Goal: Task Accomplishment & Management: Use online tool/utility

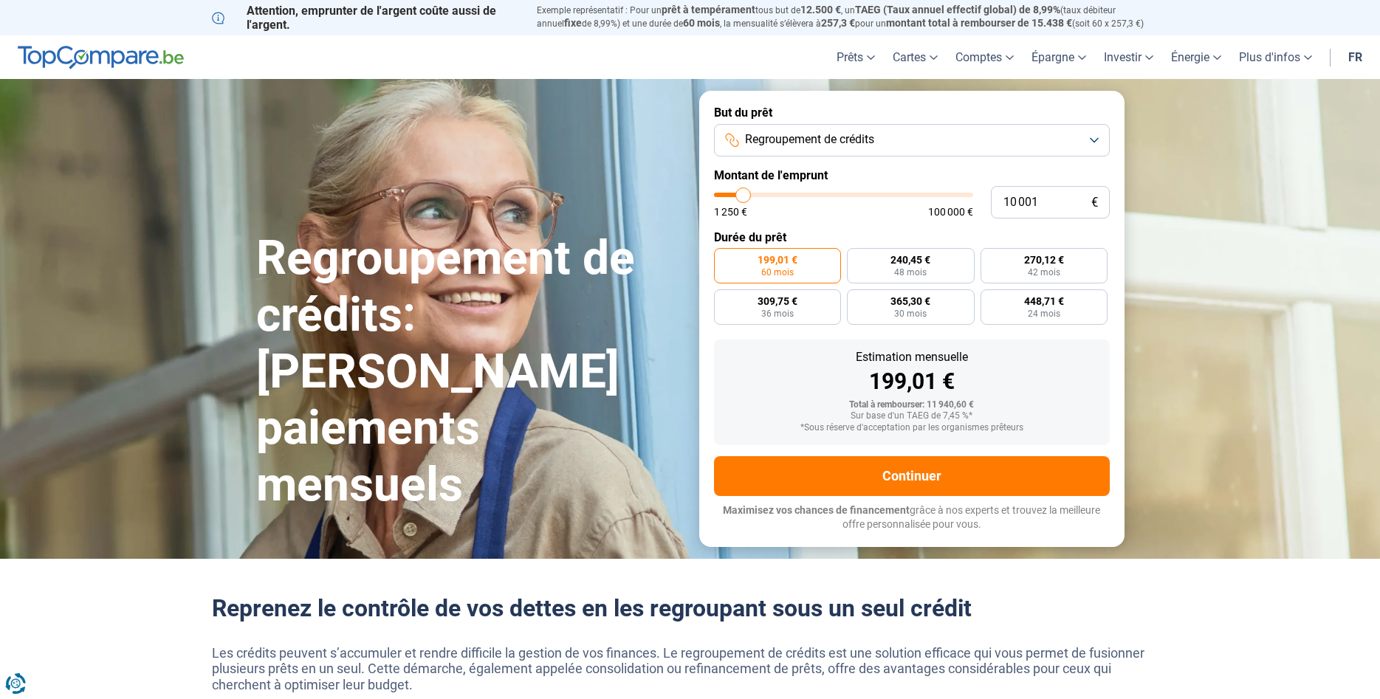
type input "10 750"
type input "10750"
type input "11 750"
type input "11750"
type input "13 250"
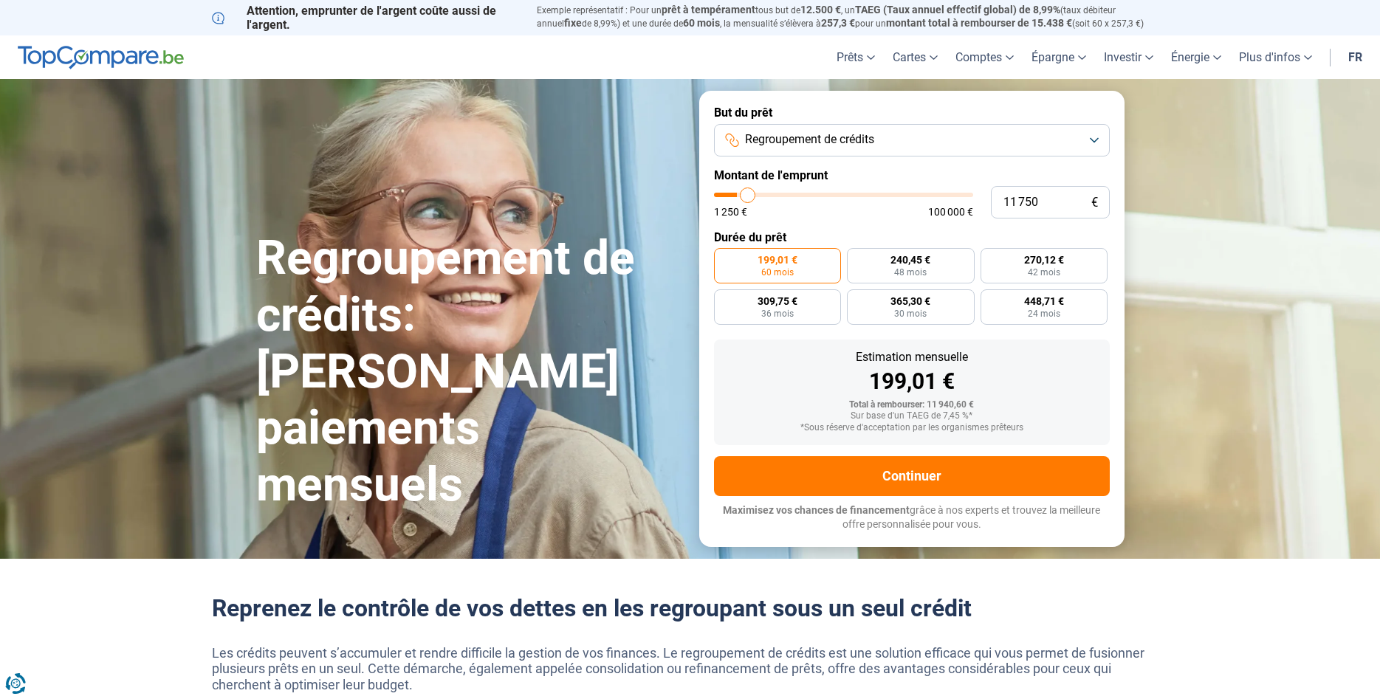
type input "13250"
type input "14 750"
type input "14750"
type input "16 500"
type input "16500"
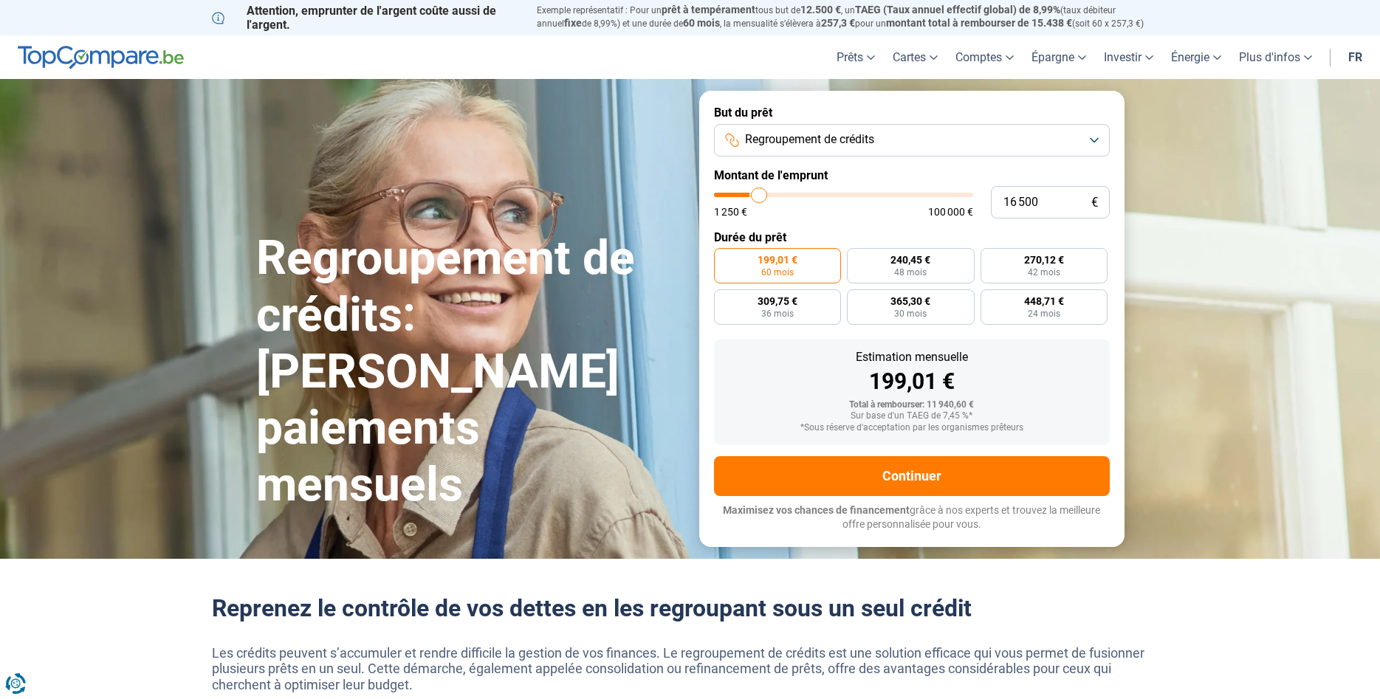
type input "17 500"
type input "17500"
type input "18 500"
type input "18500"
type input "19 500"
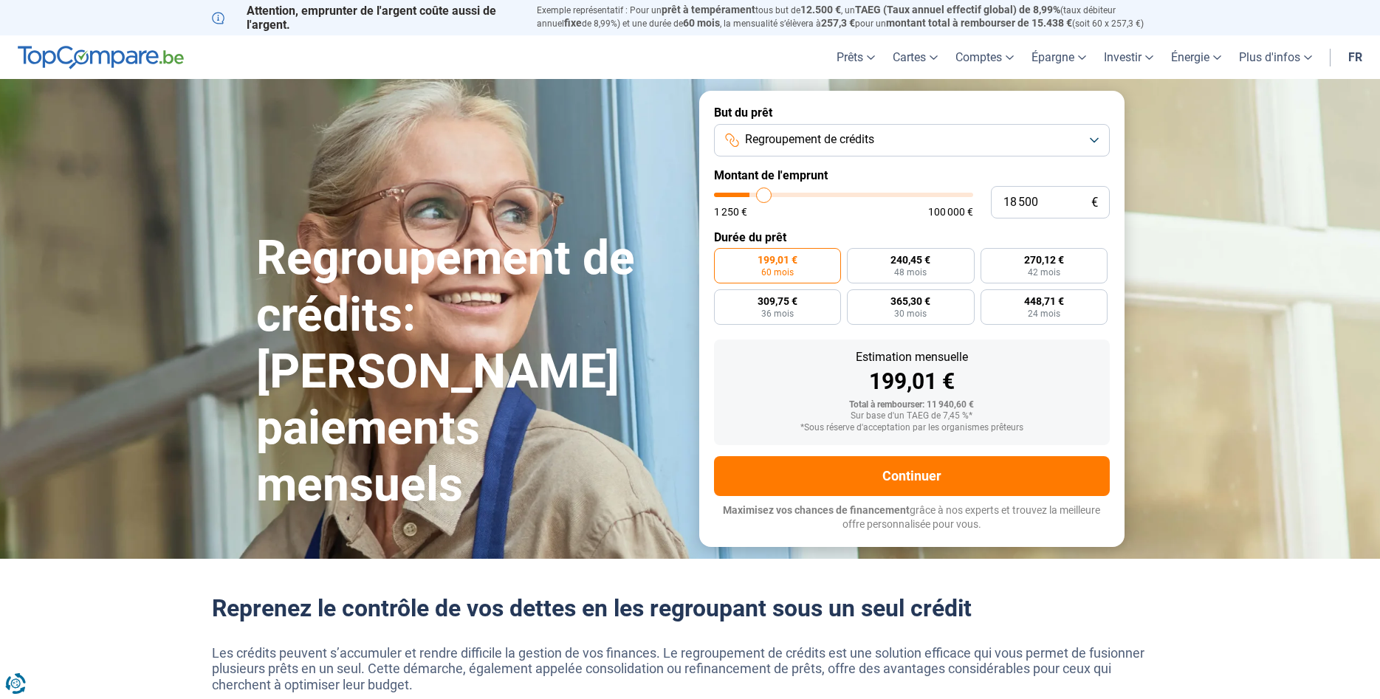
type input "19500"
type input "20 250"
type input "20250"
type input "21 000"
type input "21000"
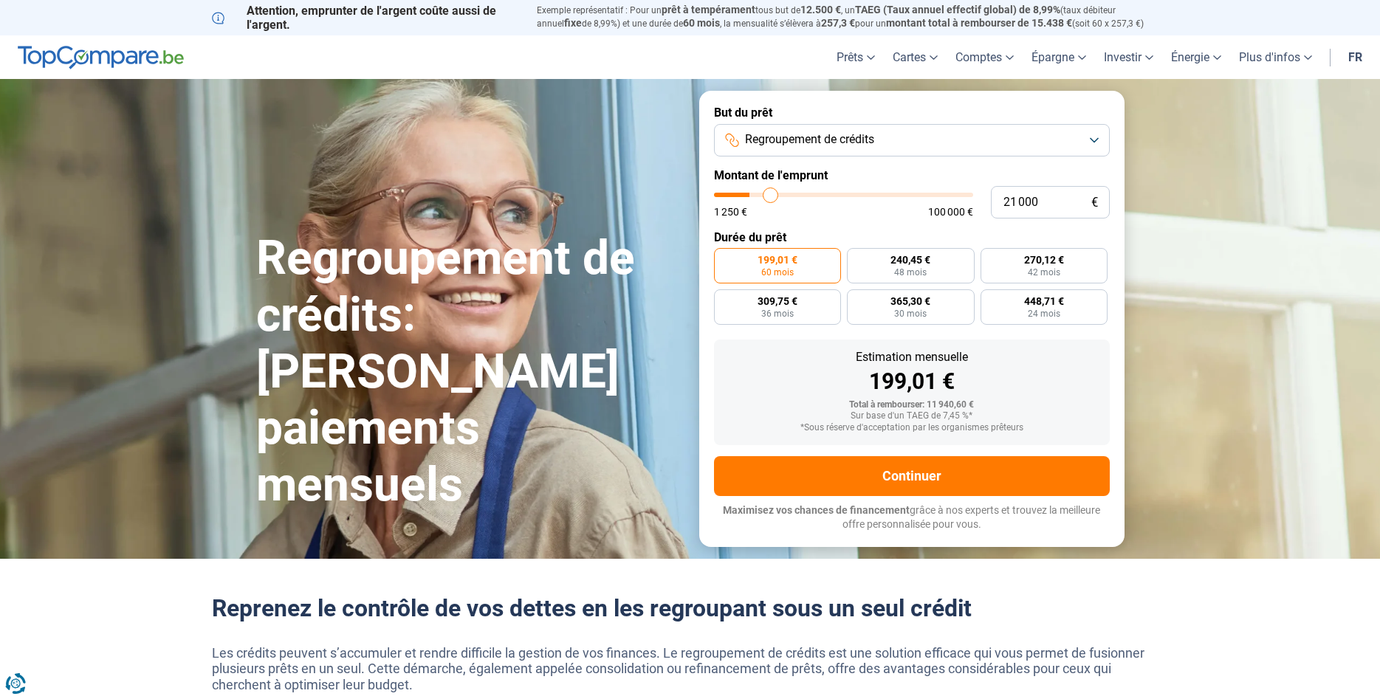
type input "21 500"
type input "21500"
type input "21 750"
type input "21750"
type input "22 500"
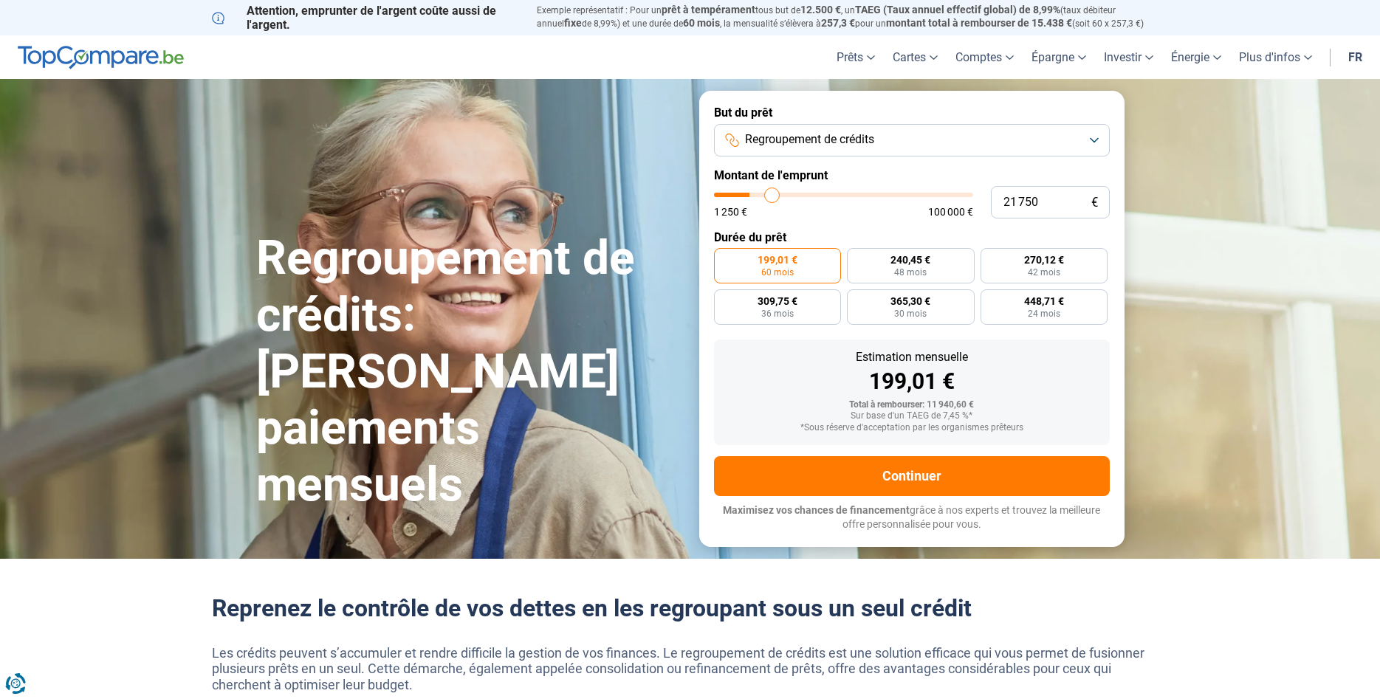
type input "22500"
type input "23 250"
type input "23250"
type input "24 000"
type input "24000"
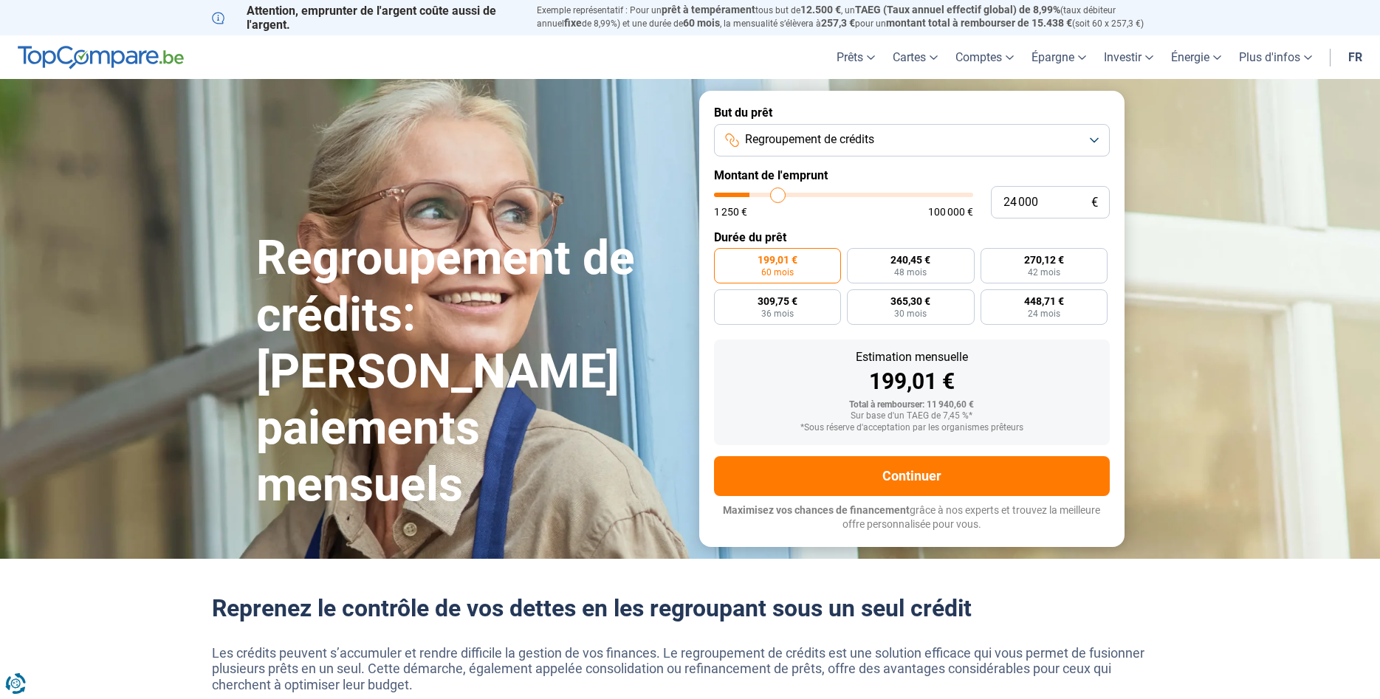
type input "24 750"
type input "24750"
type input "25 250"
type input "25250"
type input "25 750"
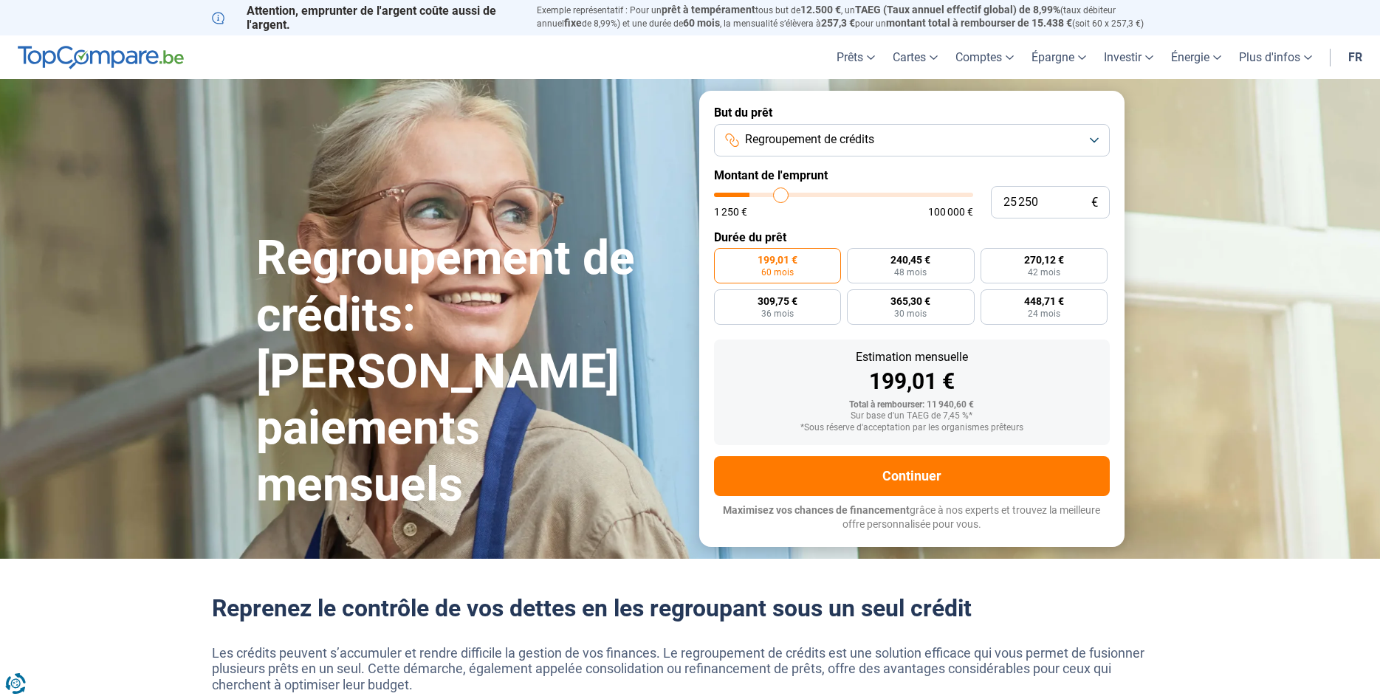
type input "25750"
type input "26 750"
type input "26750"
type input "27 250"
type input "27250"
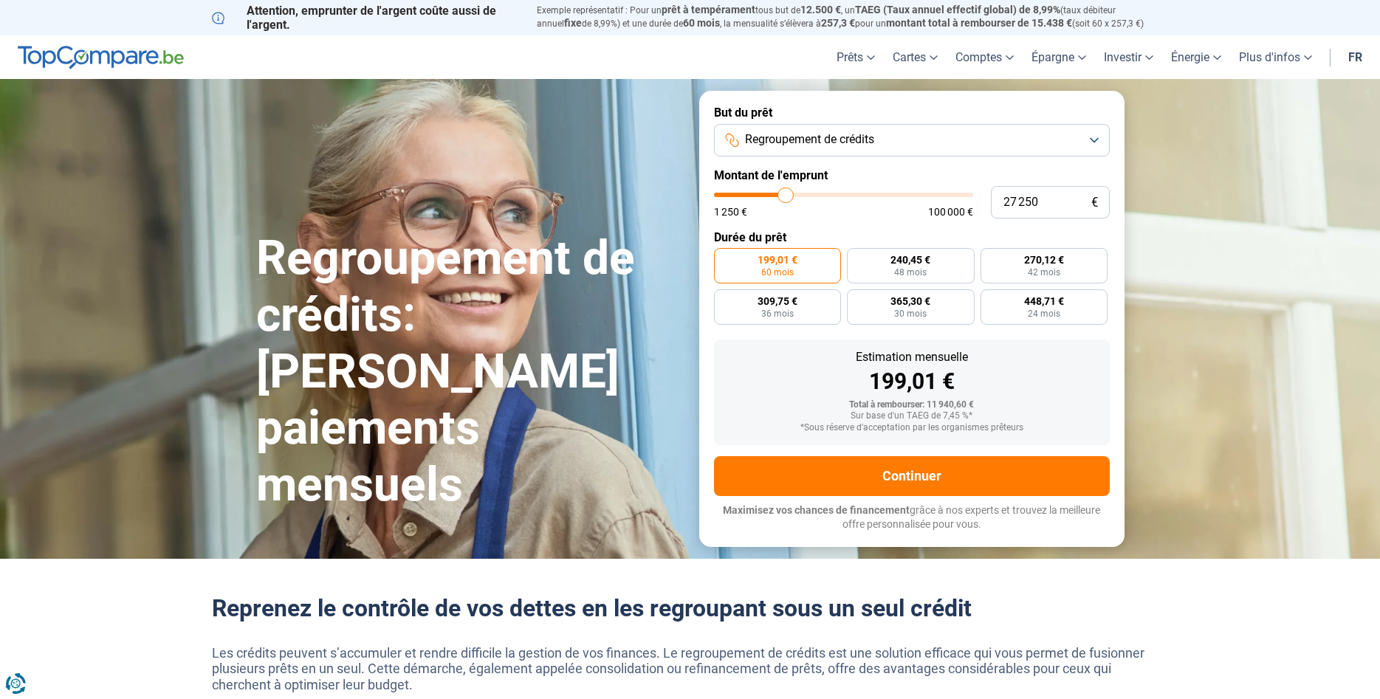
type input "27 750"
type input "27750"
type input "28 250"
type input "28250"
type input "28 750"
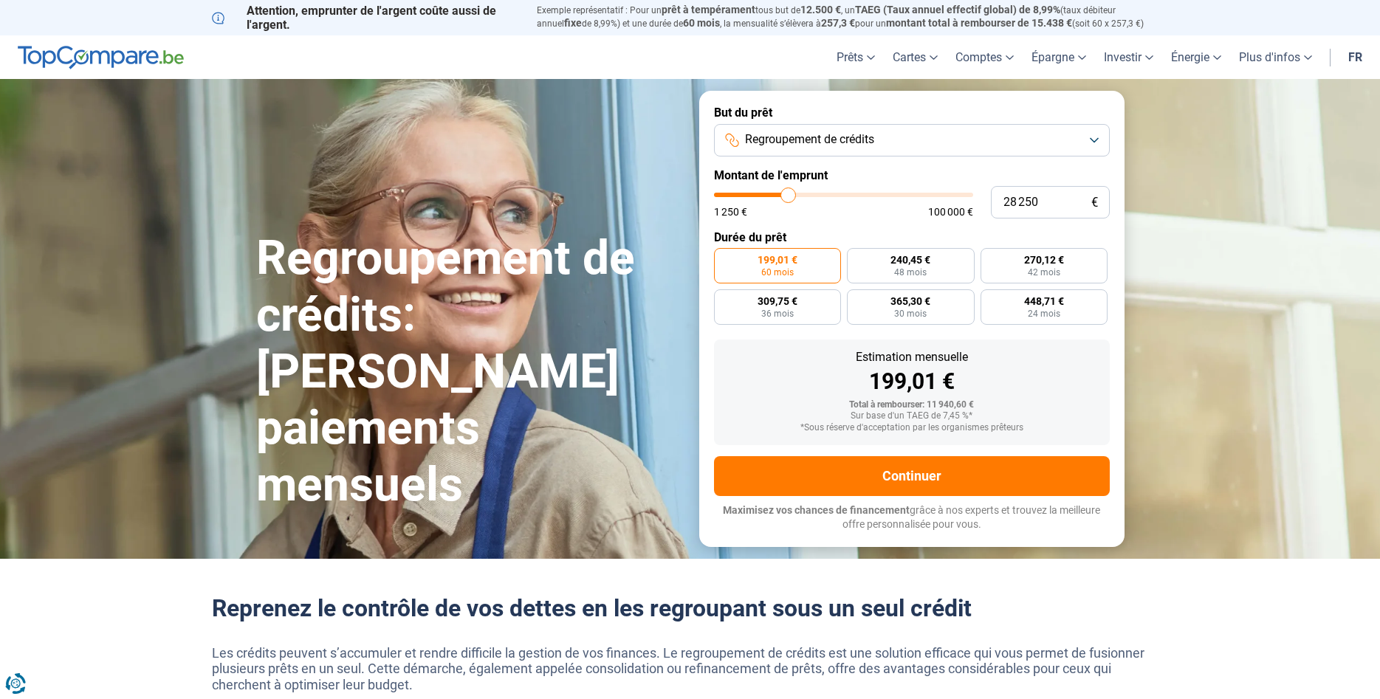
type input "28750"
type input "29 750"
type input "29750"
type input "30 250"
type input "30250"
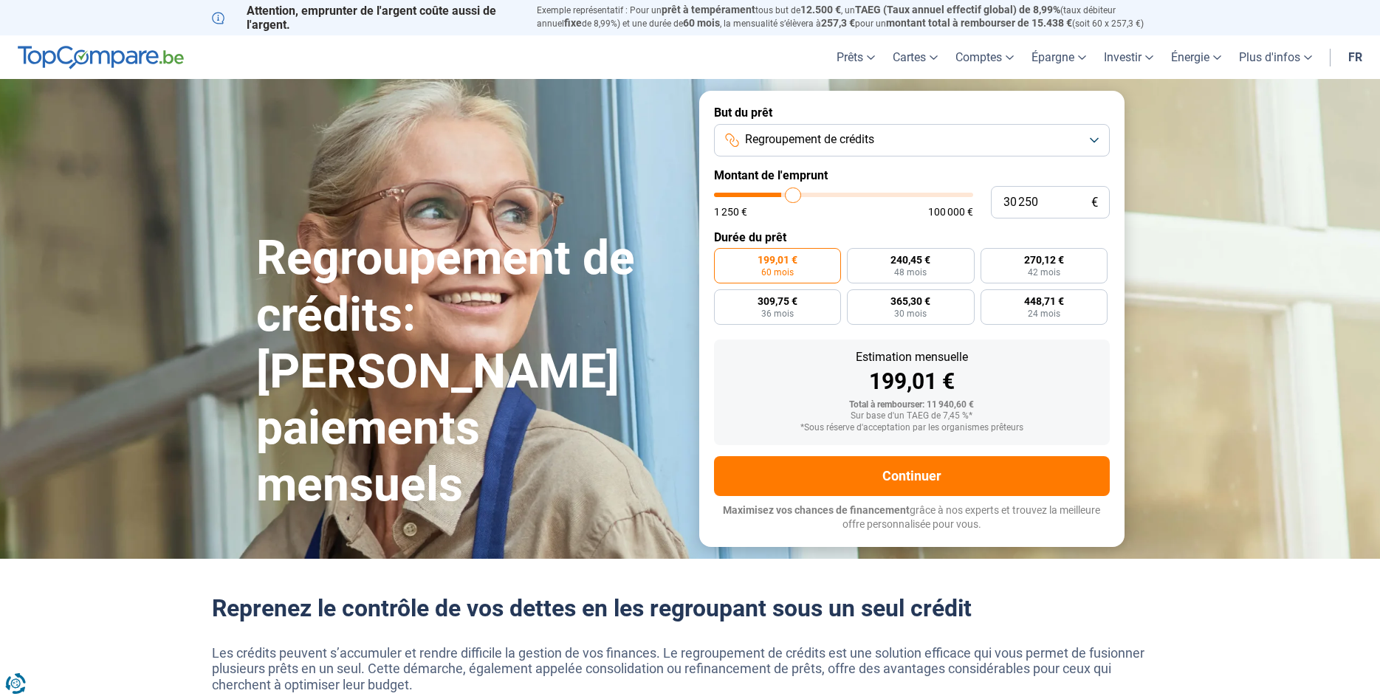
type input "30 750"
type input "30750"
type input "31 500"
type input "31500"
type input "32 000"
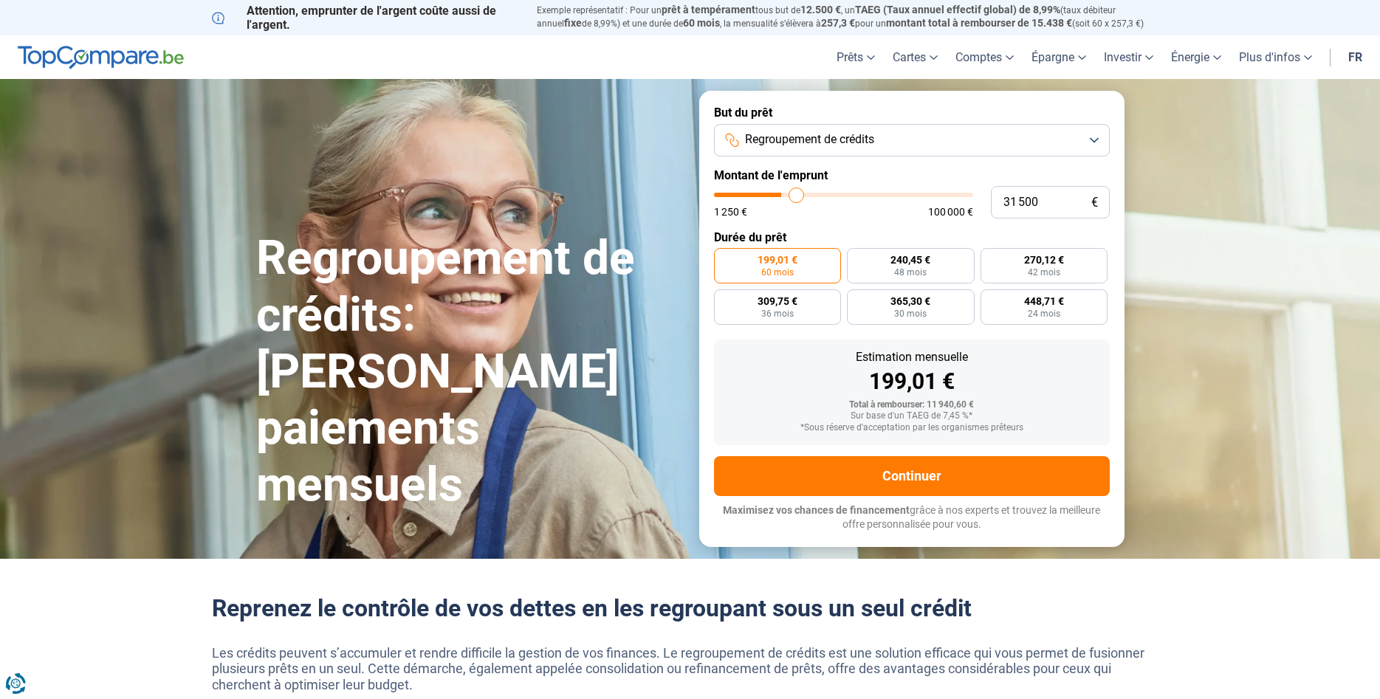
type input "32000"
type input "32 250"
type input "32250"
type input "32 750"
type input "32750"
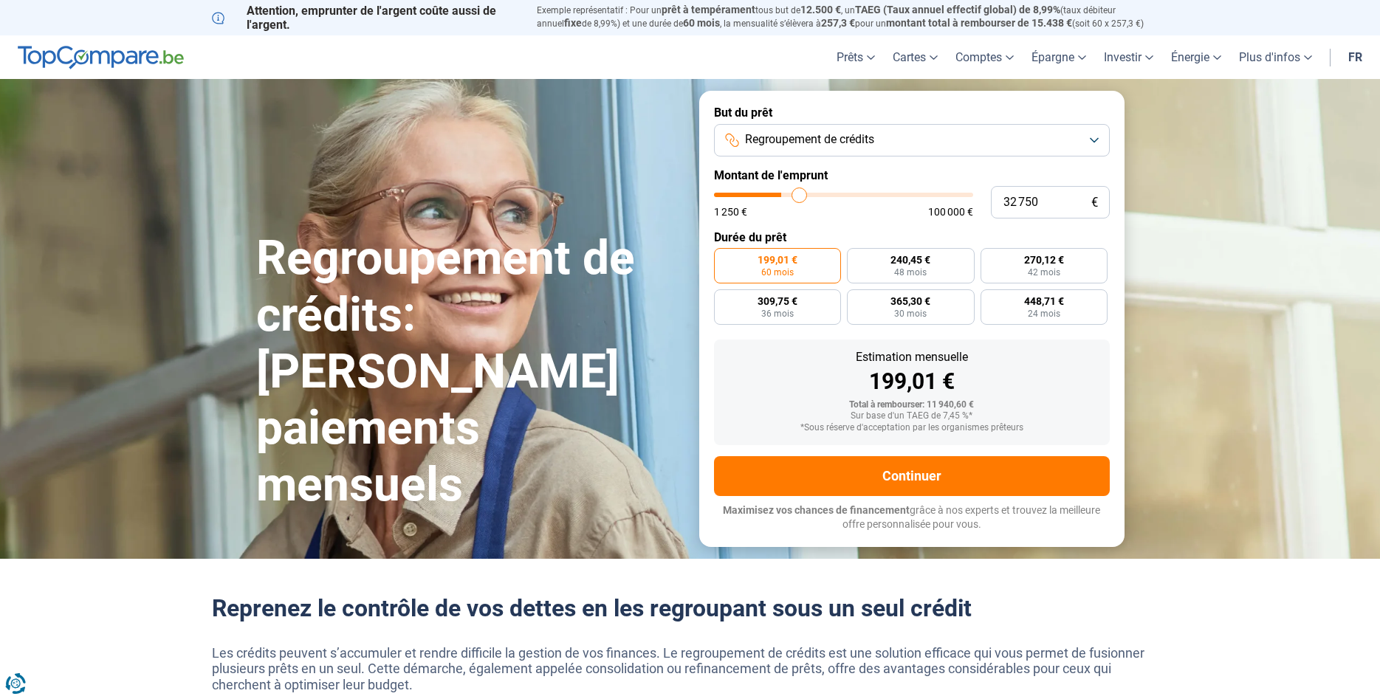
type input "33 250"
type input "33250"
type input "33 500"
type input "33500"
type input "33 750"
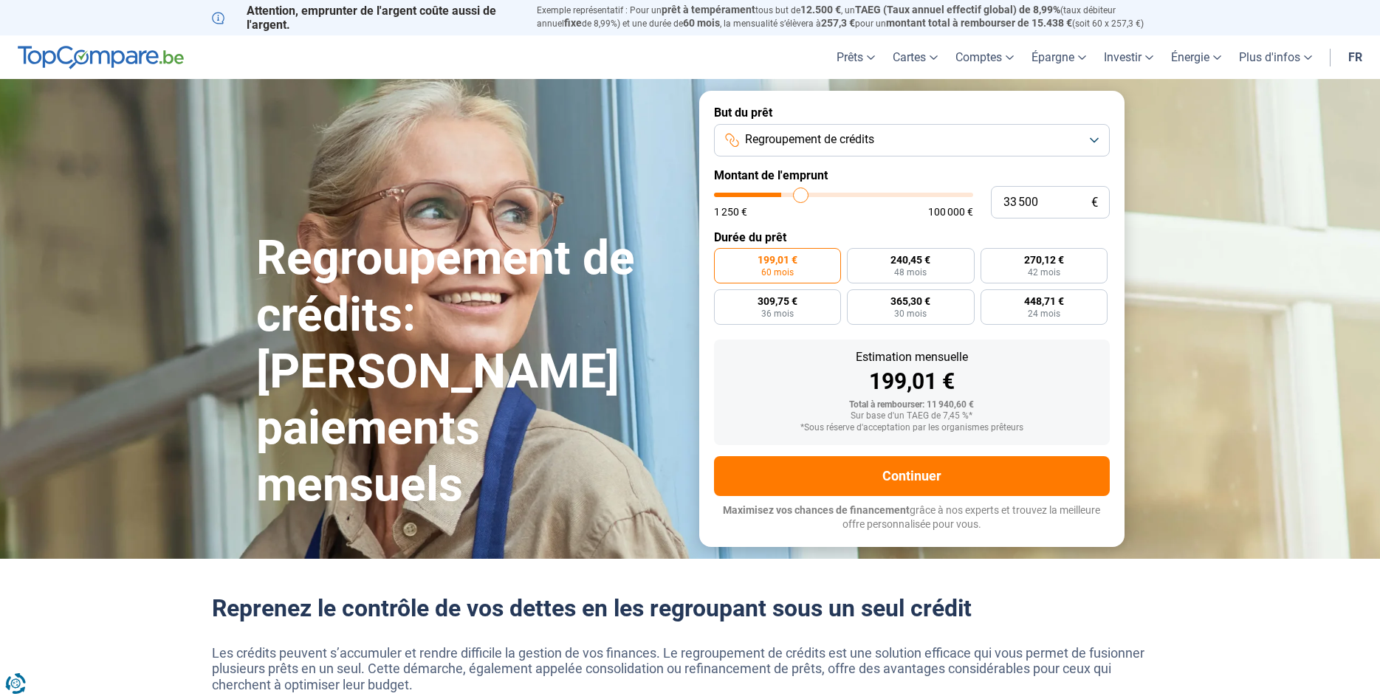
type input "33750"
type input "34 500"
type input "34500"
type input "34 750"
type input "34750"
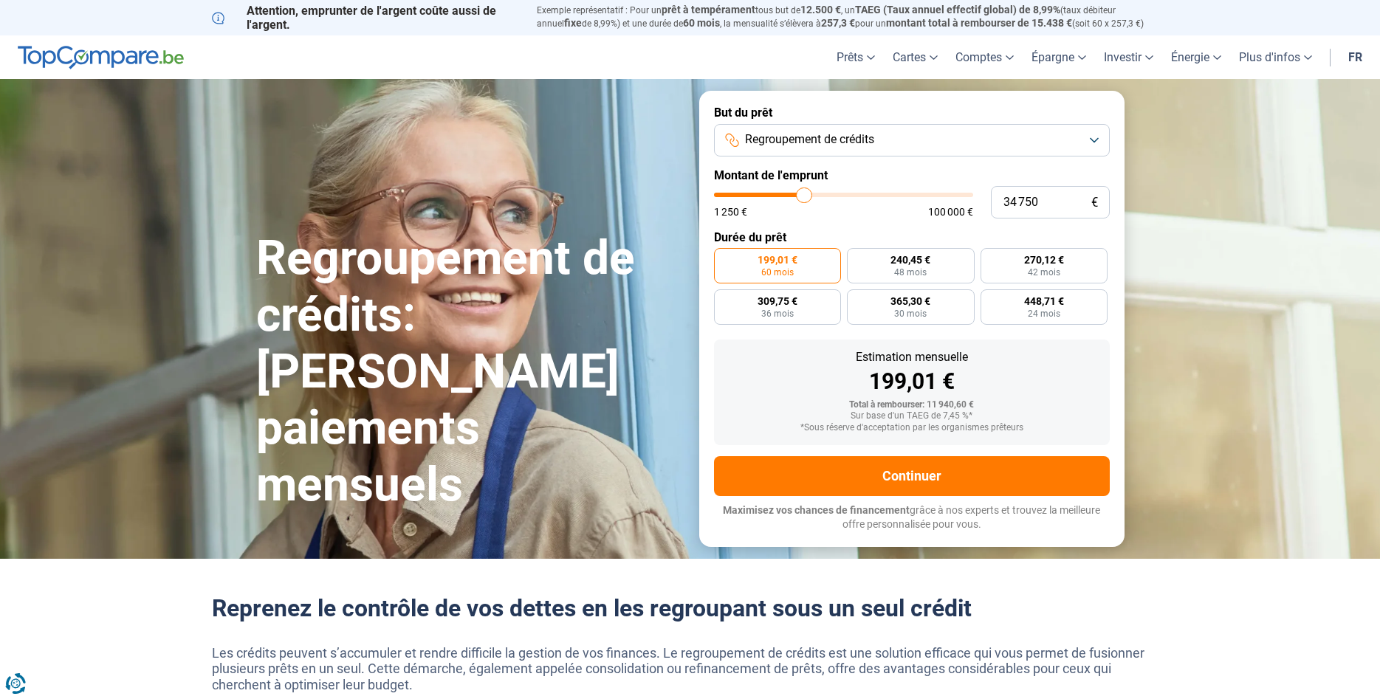
type input "35 000"
type input "35000"
type input "35 250"
type input "35250"
type input "35 750"
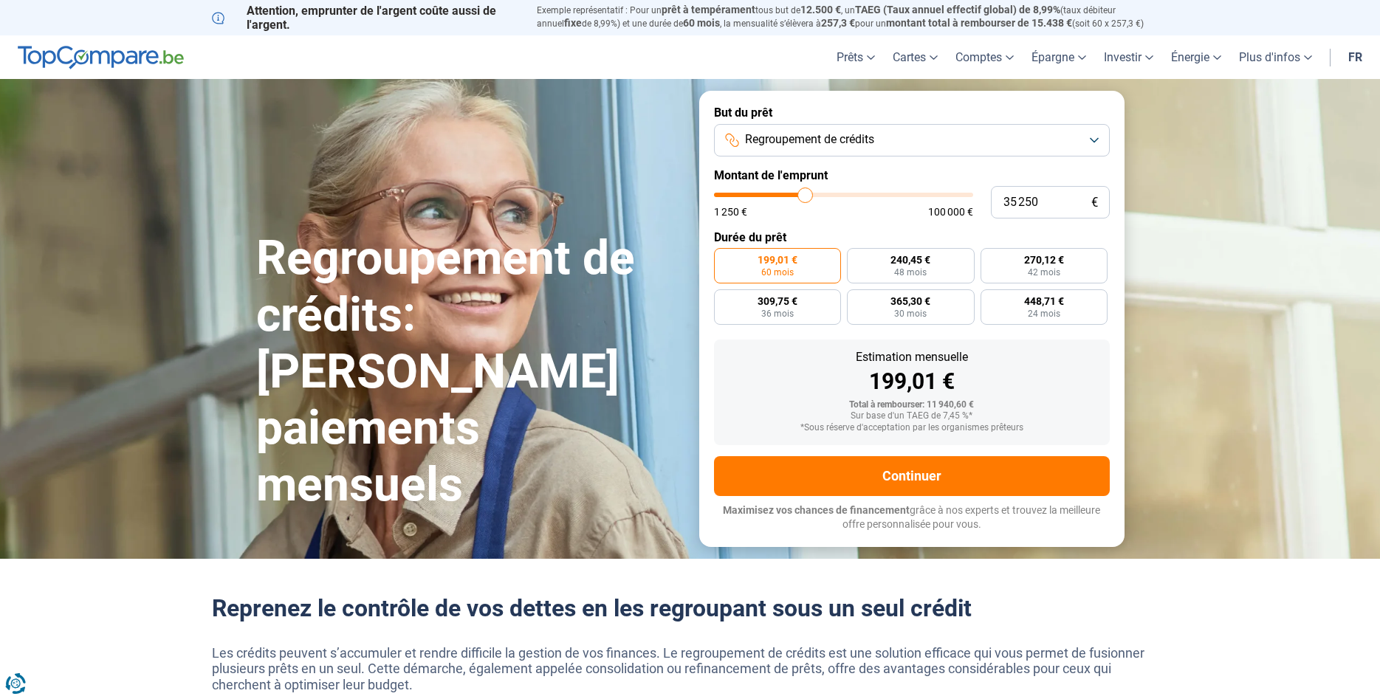
type input "35750"
type input "36 000"
type input "36000"
type input "36 250"
type input "36250"
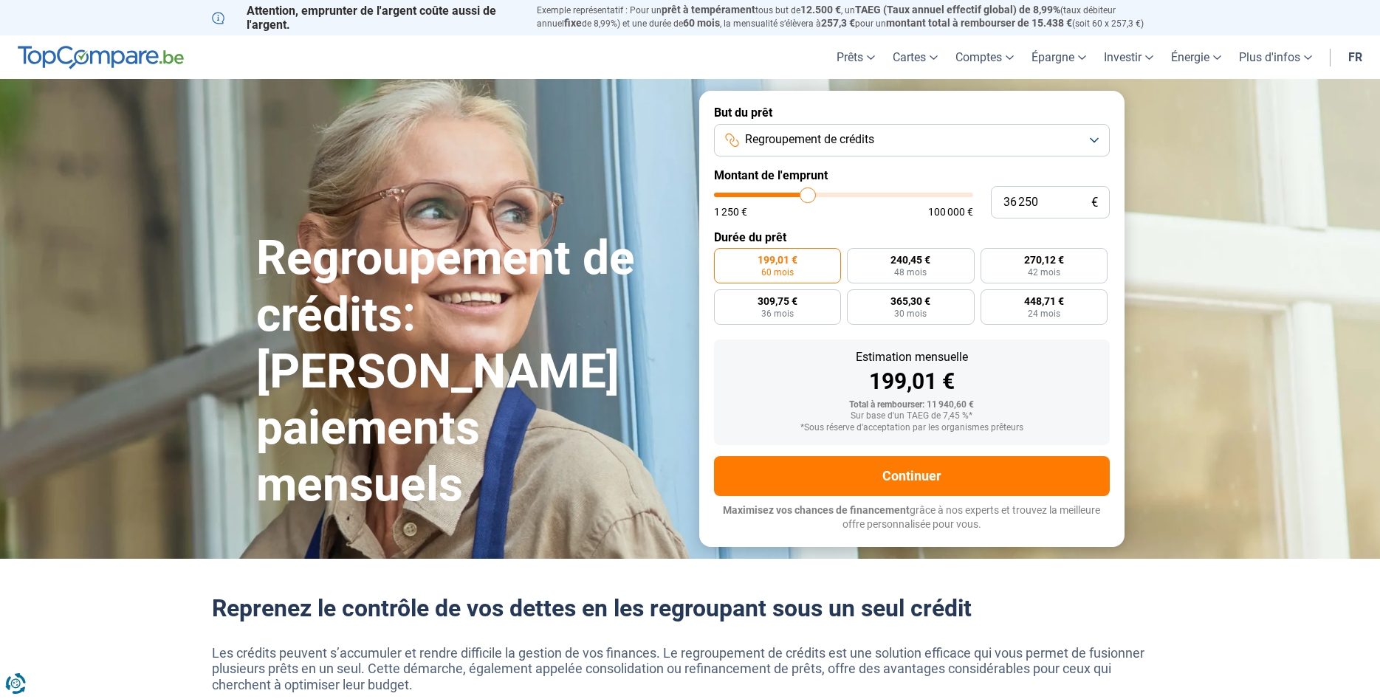
type input "36 500"
type input "36500"
type input "36 750"
type input "36750"
type input "37 250"
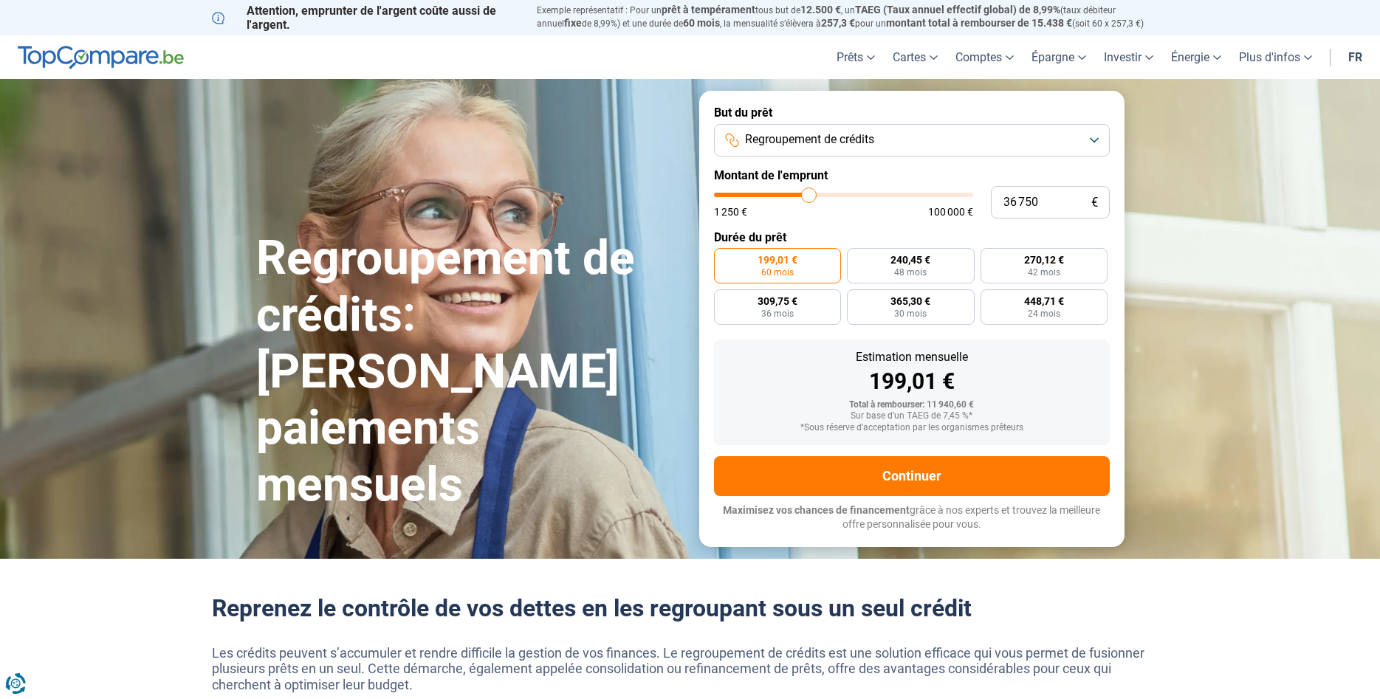
type input "37250"
type input "37 500"
type input "37500"
type input "37 750"
type input "37750"
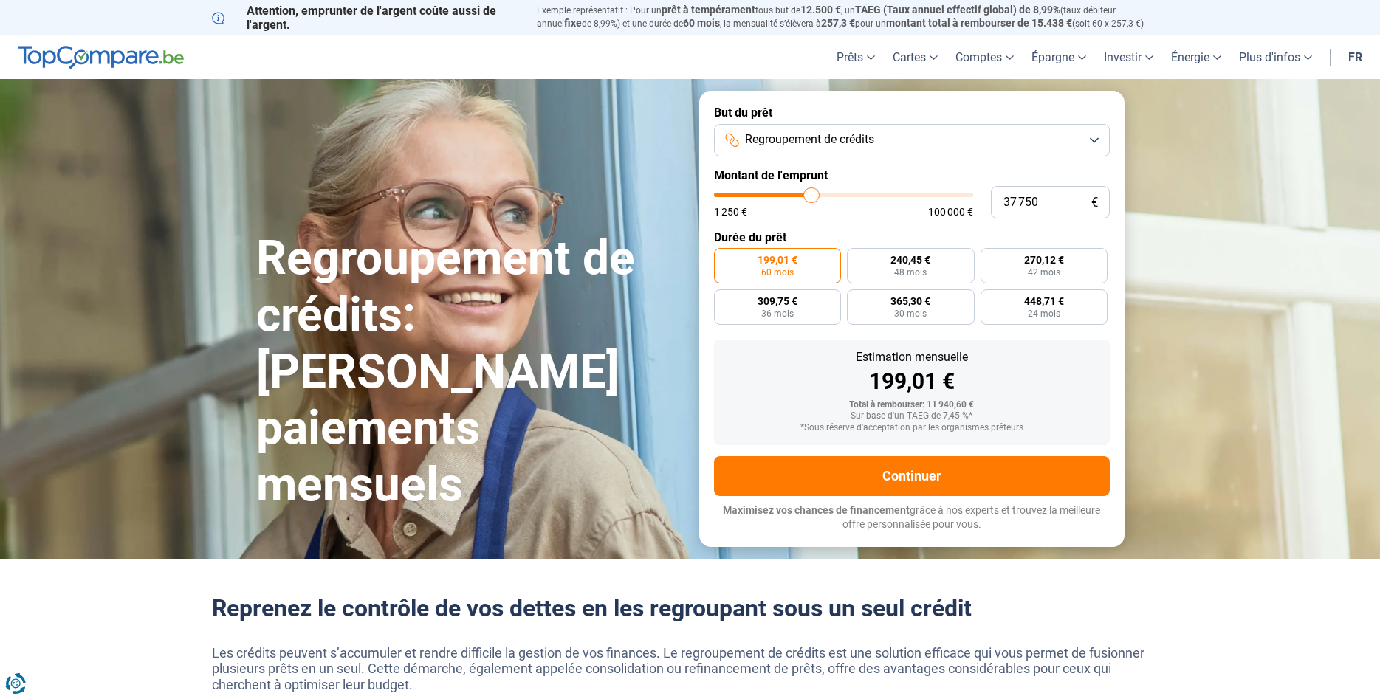
type input "38 250"
type input "38250"
type input "38 750"
type input "38750"
type input "39 000"
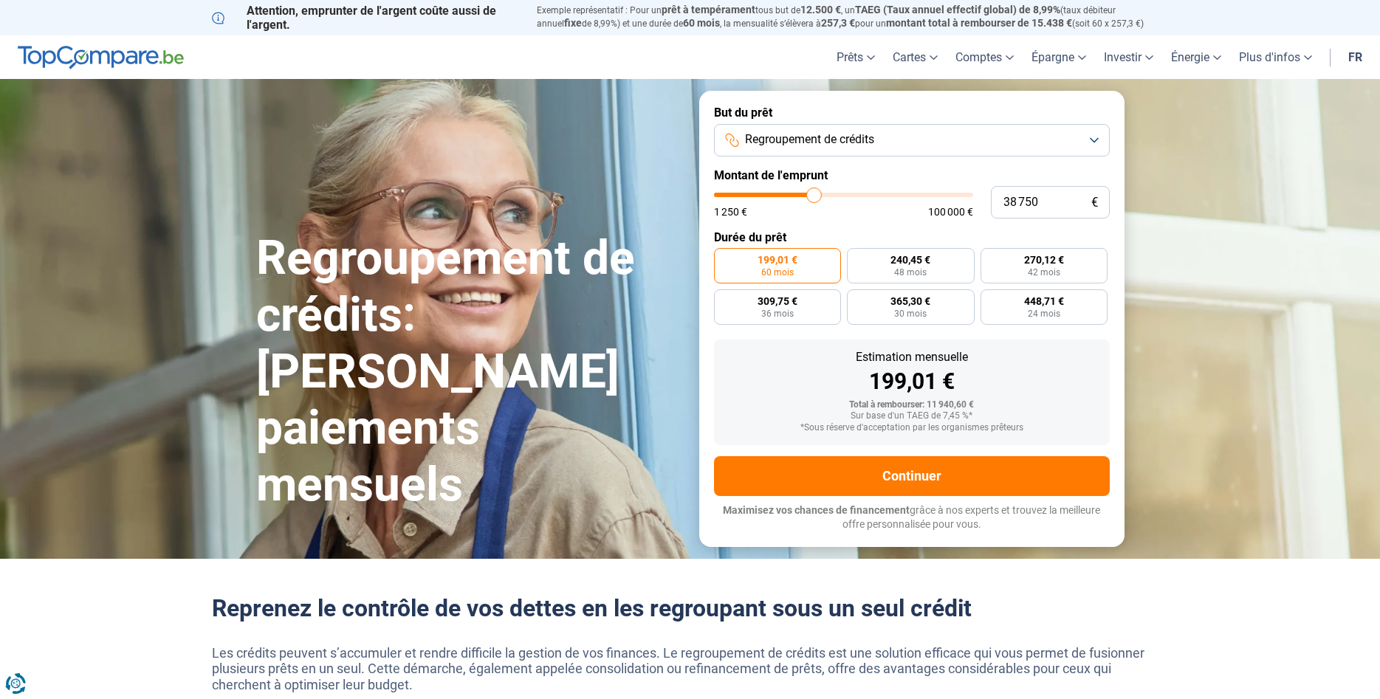
type input "39000"
type input "39 500"
type input "39500"
type input "39 750"
type input "39750"
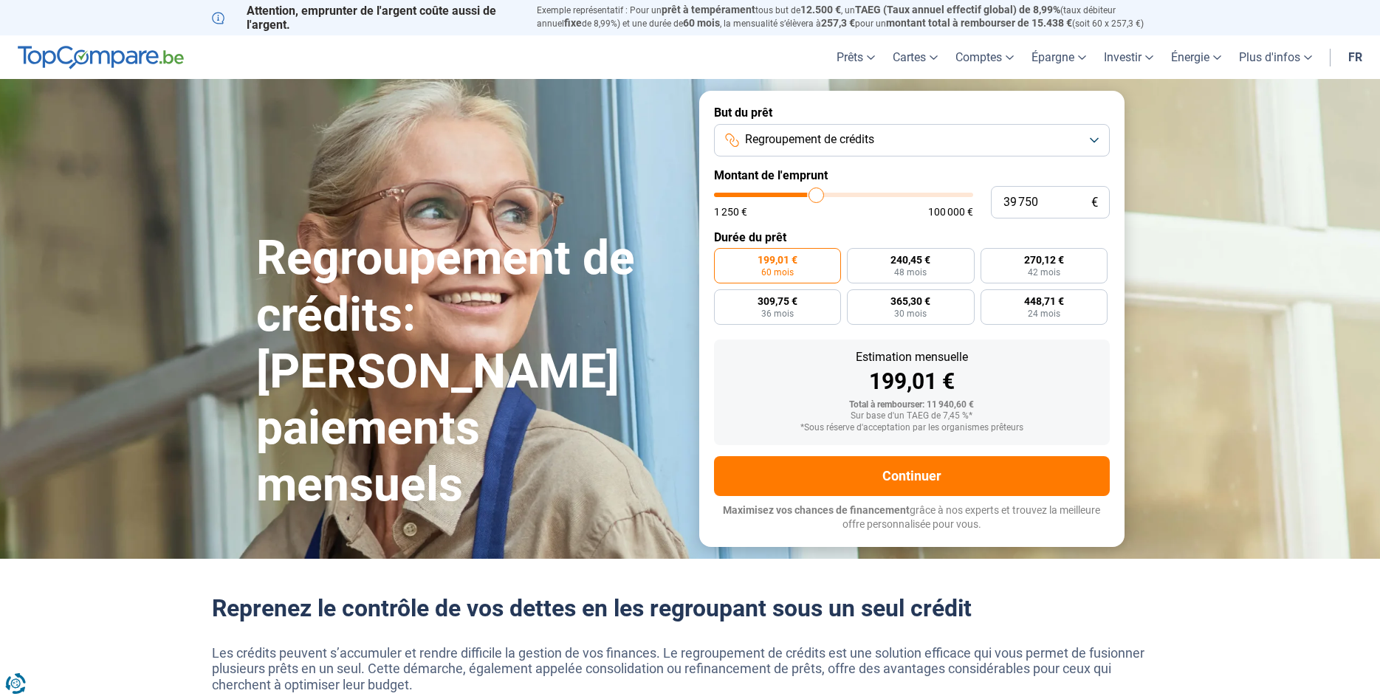
type input "40 000"
type input "40000"
type input "40 750"
type input "40750"
type input "41 500"
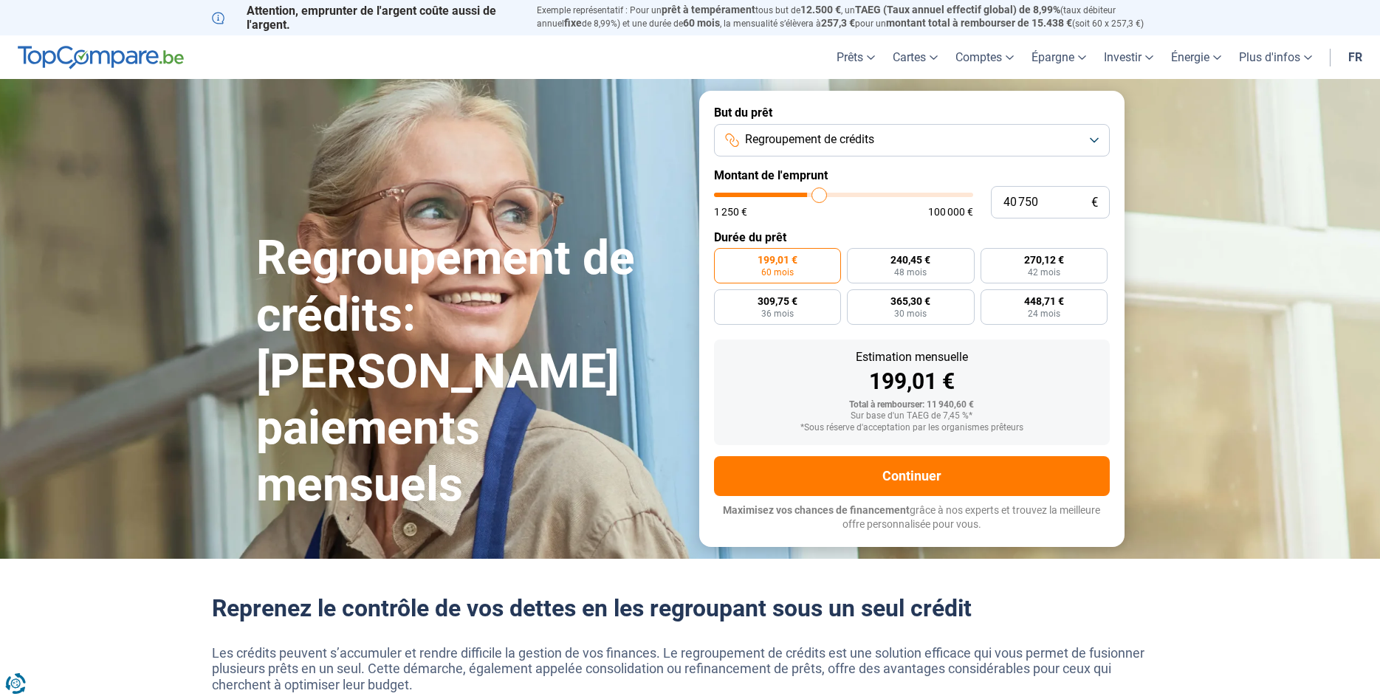
type input "41500"
type input "42 250"
type input "42250"
type input "42 500"
type input "42500"
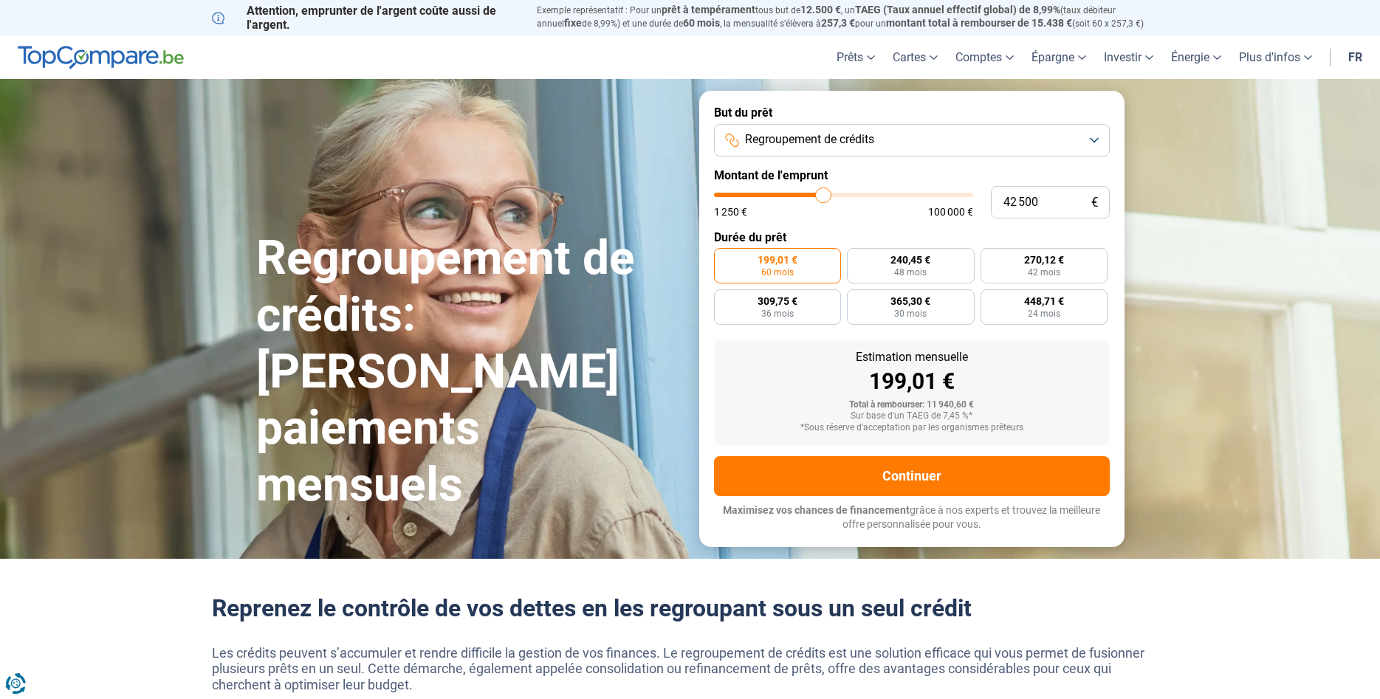
type input "42 750"
type input "42750"
type input "43 000"
type input "43000"
type input "43 500"
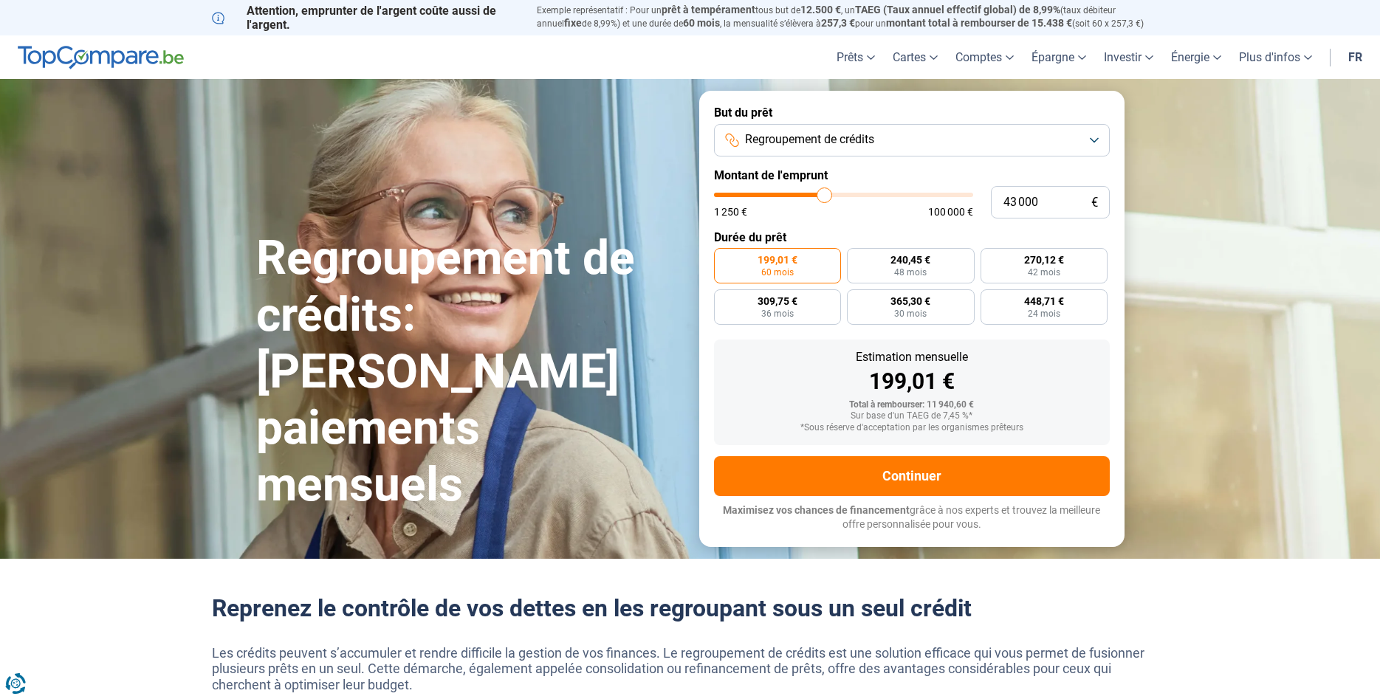
type input "43500"
type input "43 750"
type input "43750"
type input "44 000"
type input "44000"
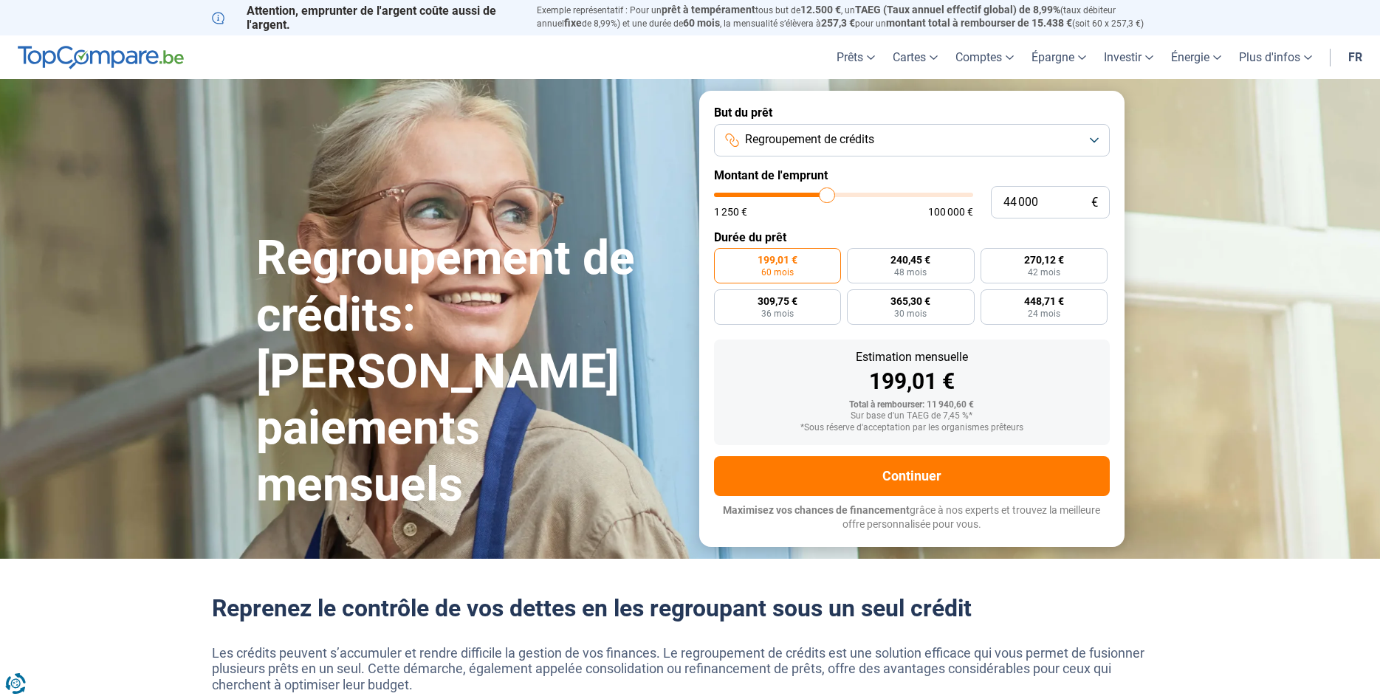
type input "44 250"
type input "44250"
type input "44 500"
type input "44500"
type input "45 000"
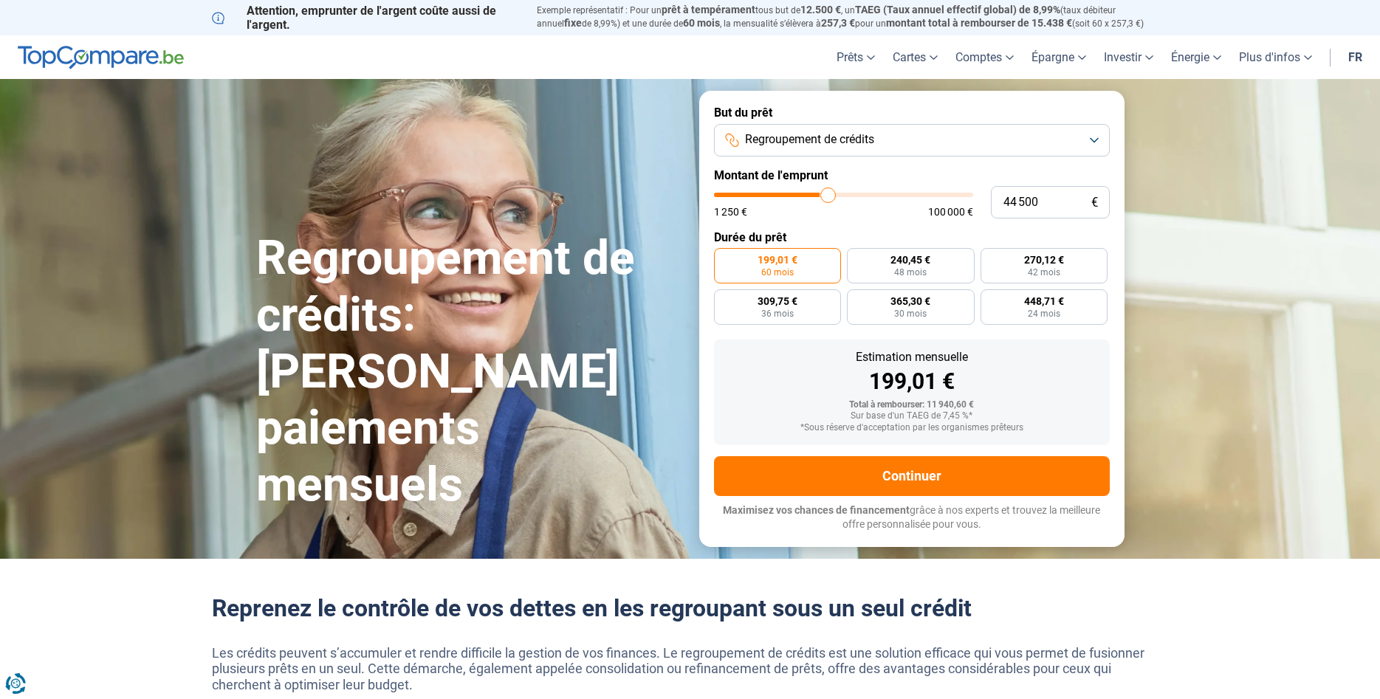
type input "45000"
type input "45 250"
type input "45250"
type input "45 500"
type input "45500"
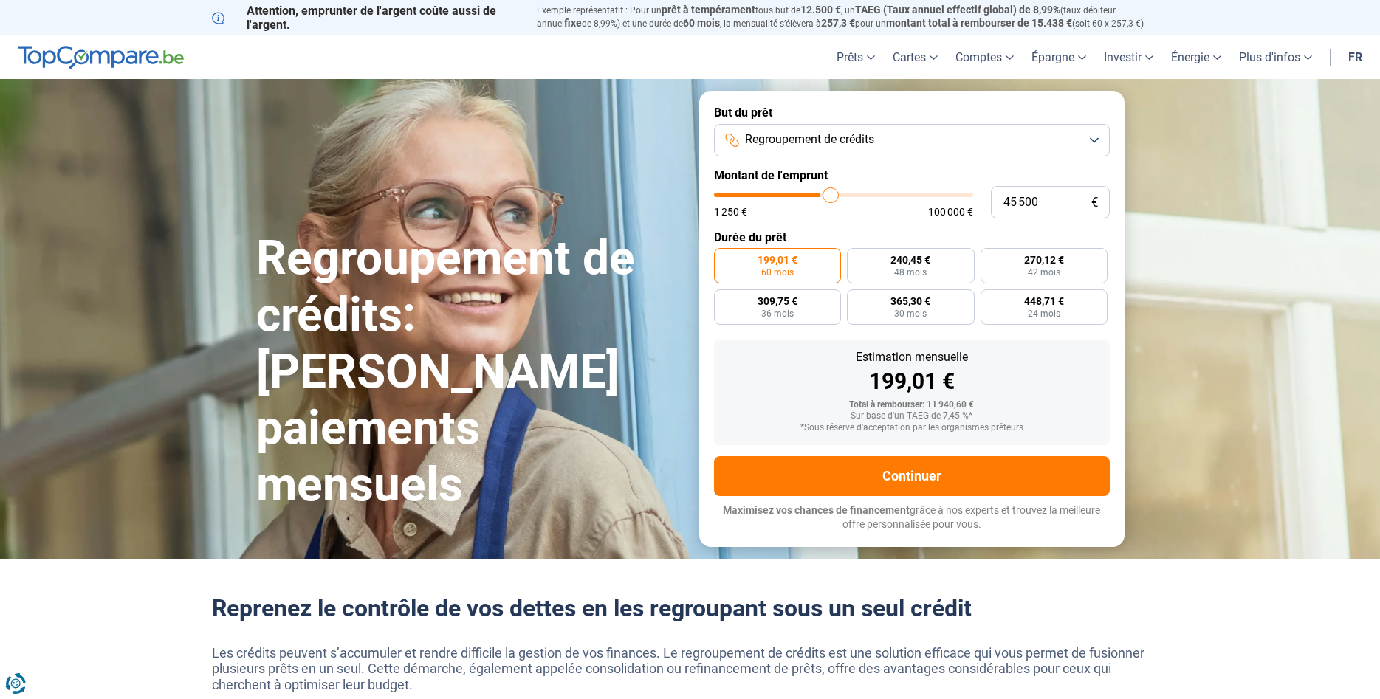
type input "45 750"
type input "45750"
type input "46 000"
type input "46000"
type input "46 500"
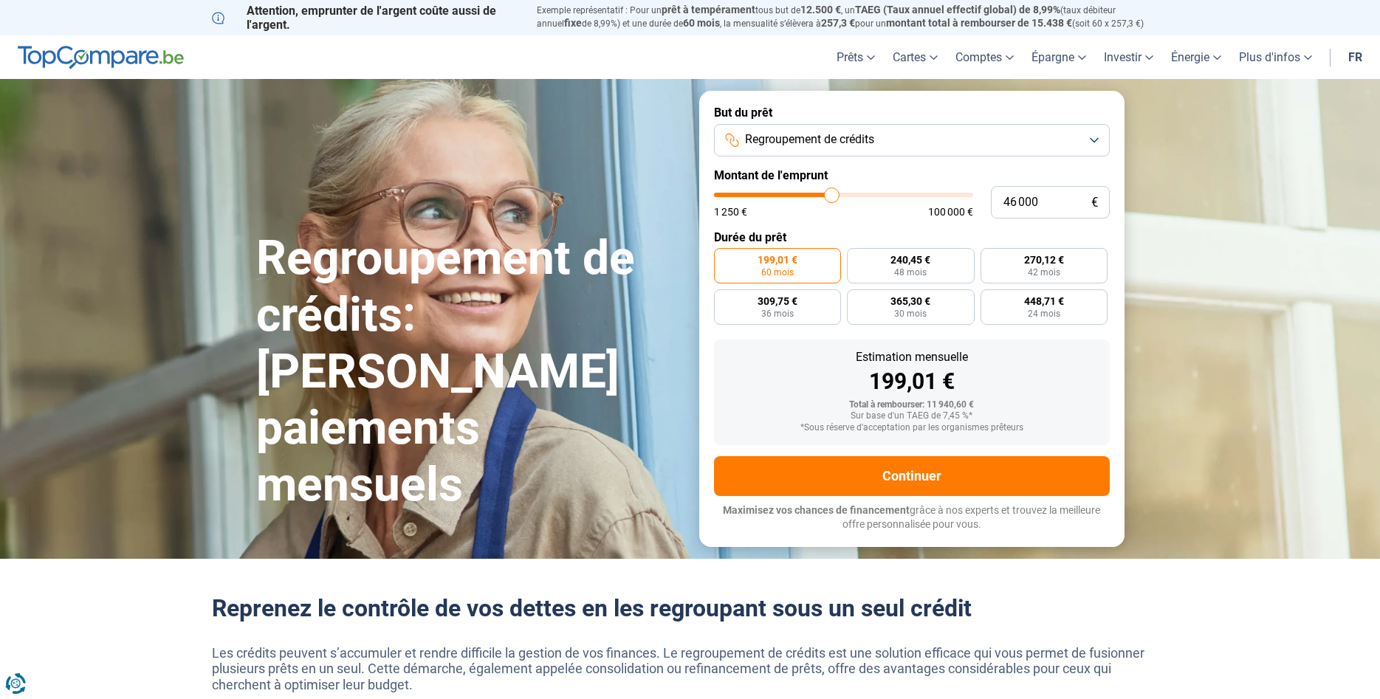
type input "46500"
type input "46 750"
type input "46750"
type input "47 000"
type input "47000"
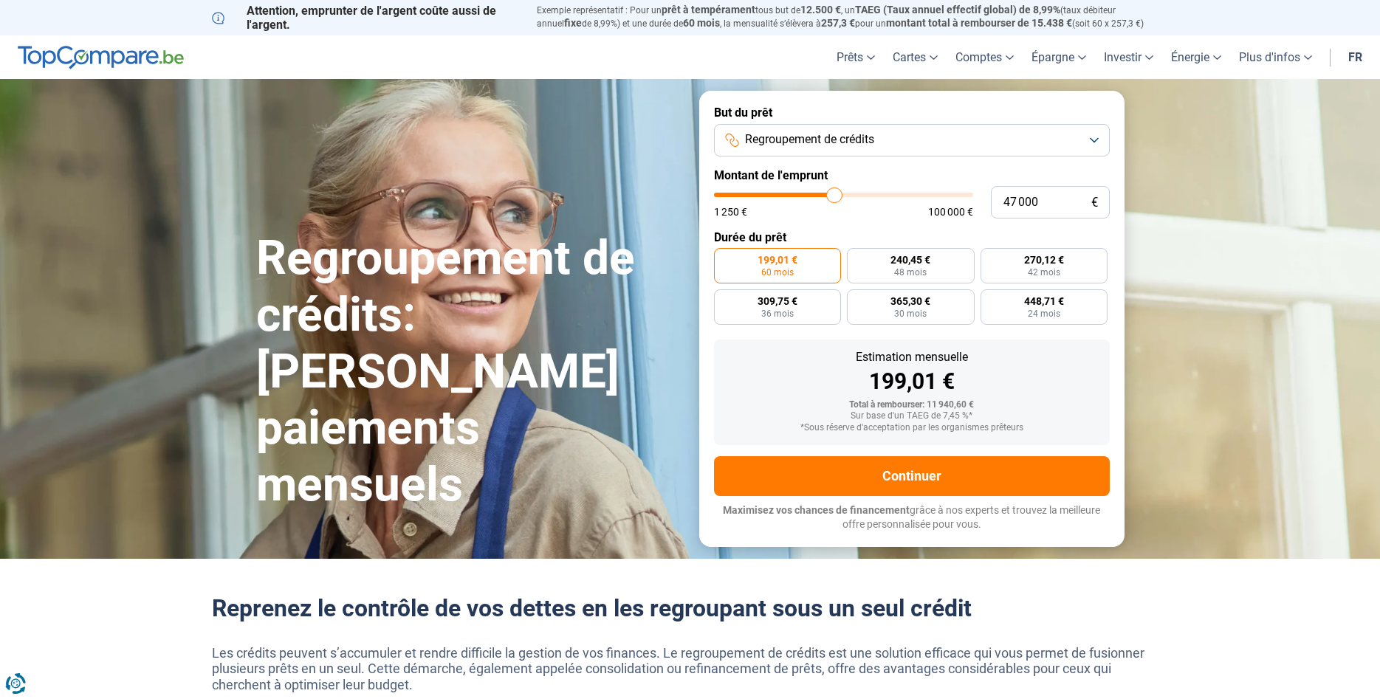
type input "47 250"
type input "47250"
type input "47 500"
type input "47500"
type input "48 000"
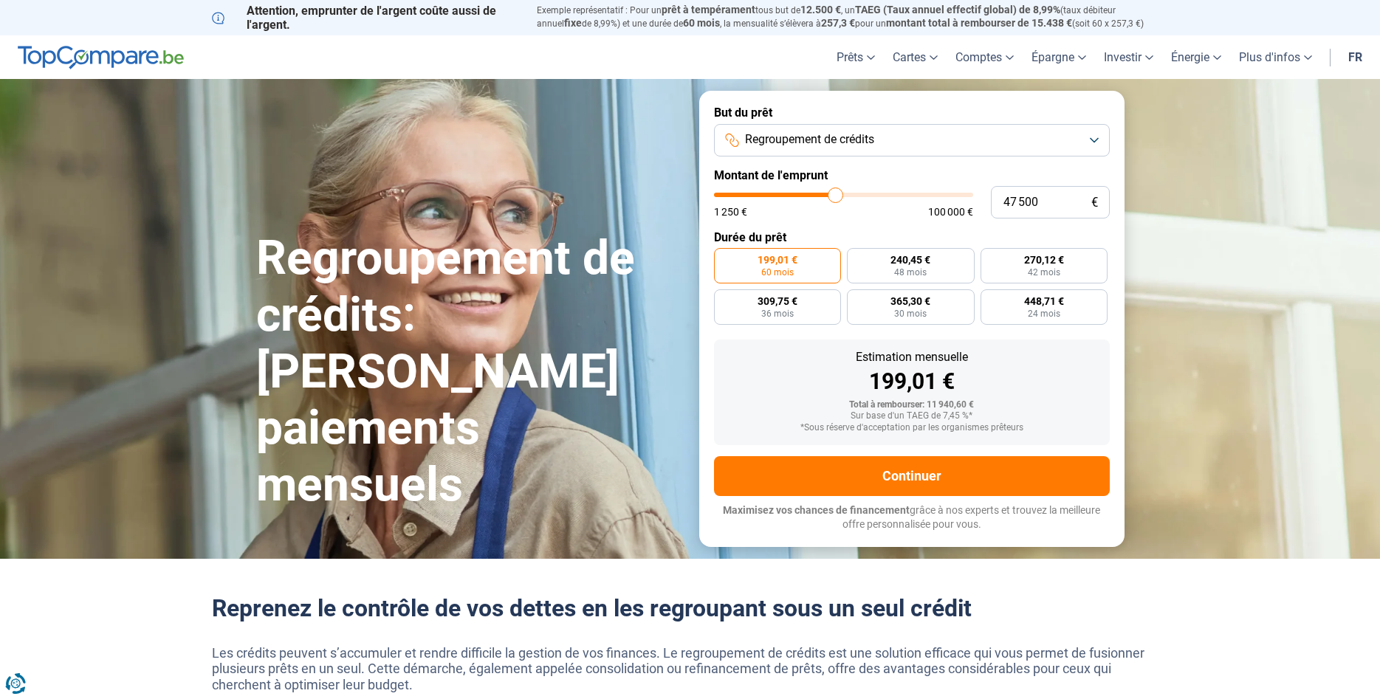
type input "48000"
type input "48 250"
type input "48250"
type input "48 500"
type input "48500"
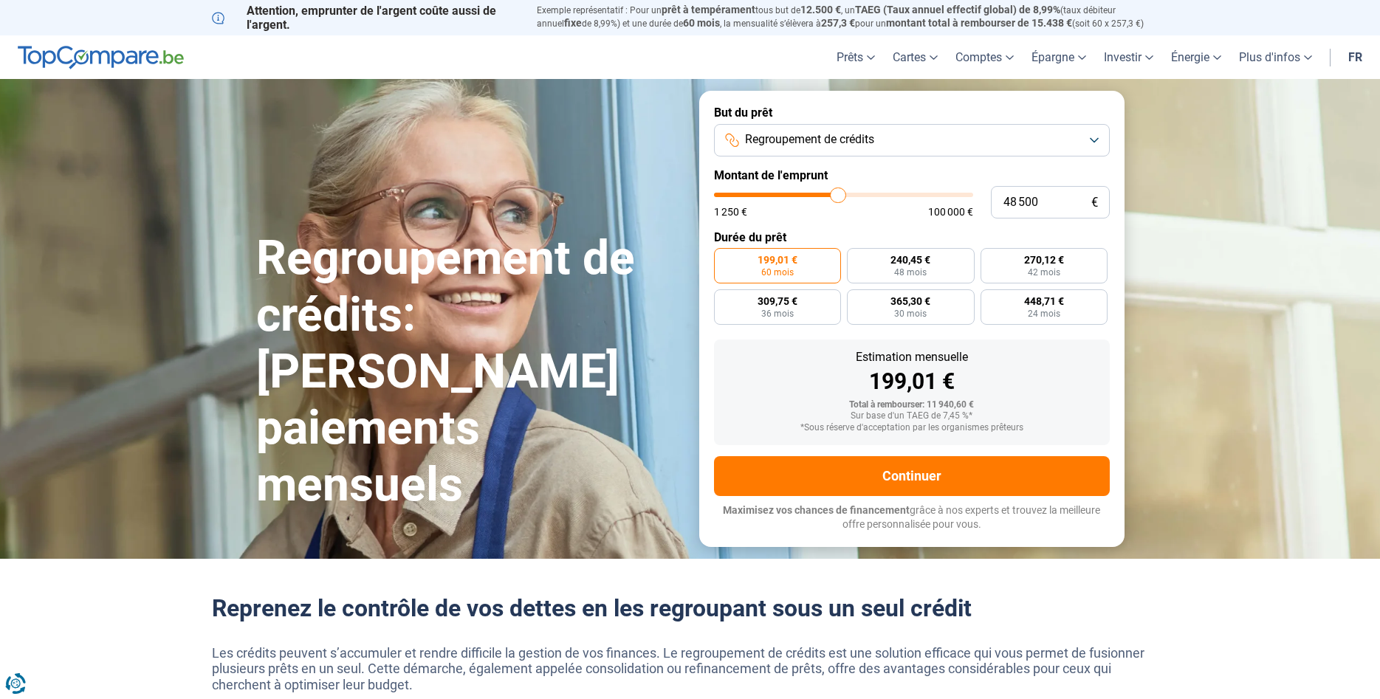
type input "48 750"
type input "48750"
type input "49 000"
type input "49000"
type input "49 750"
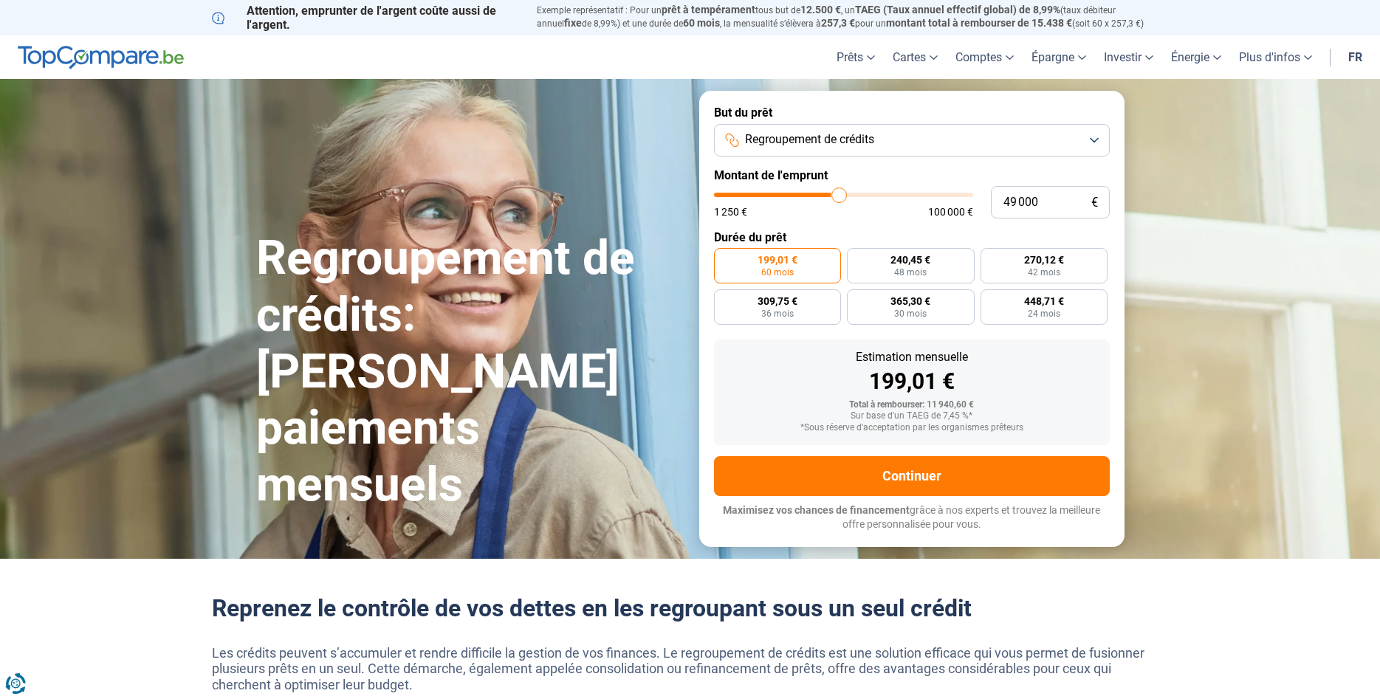
type input "49750"
type input "50 000"
type input "50000"
type input "50 500"
type input "50500"
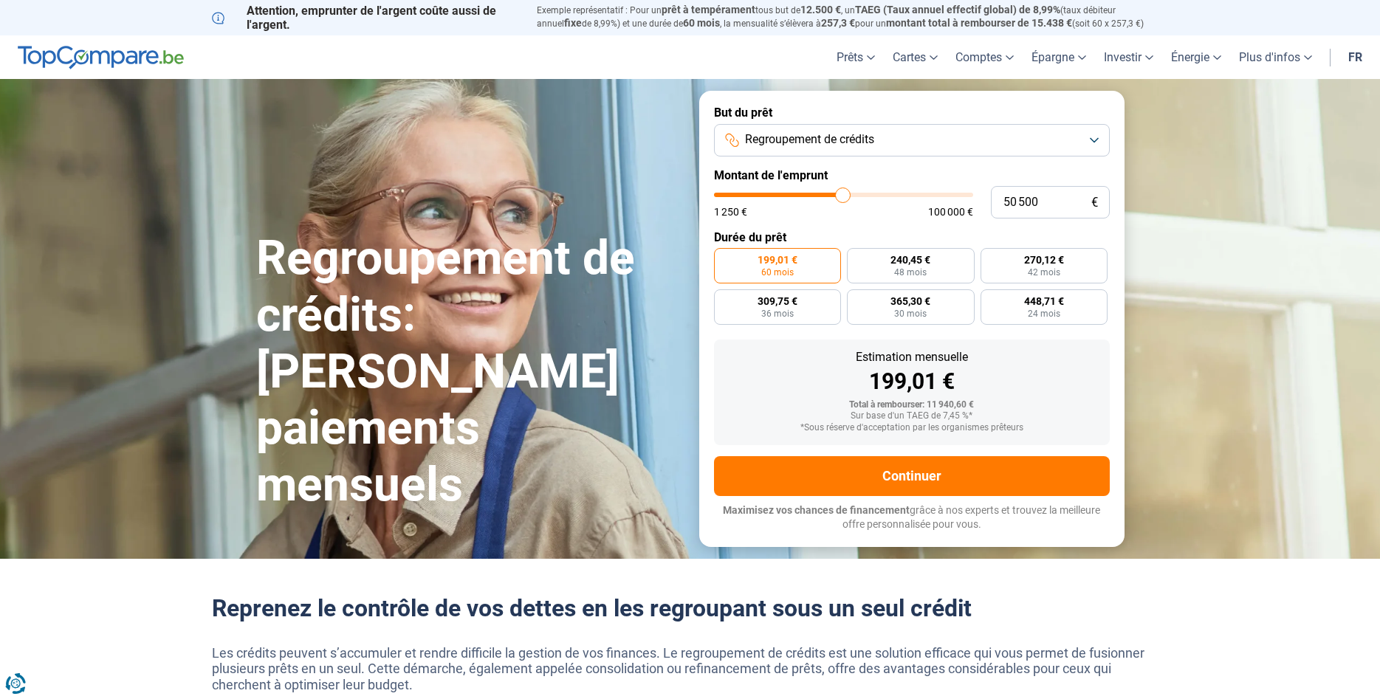
type input "51 000"
type input "51000"
type input "51 250"
type input "51250"
type input "51 500"
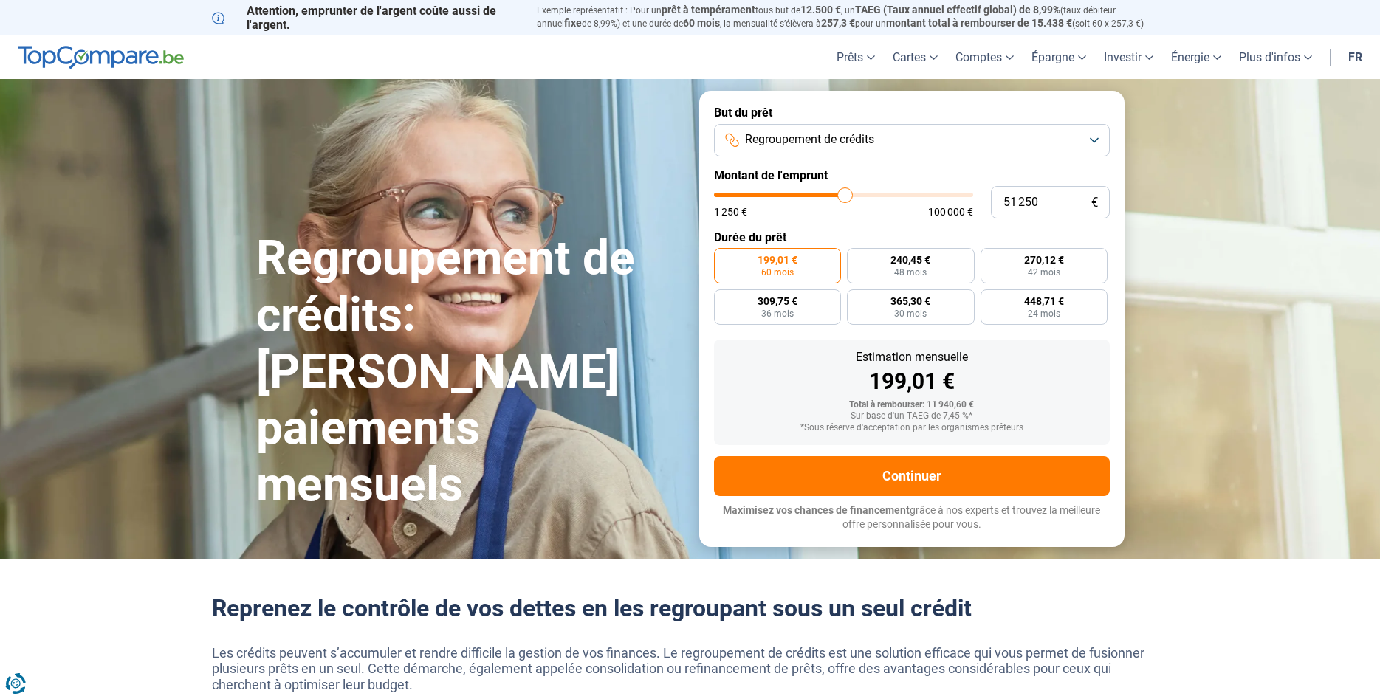
type input "51500"
type input "51 750"
type input "51750"
type input "52 000"
type input "52000"
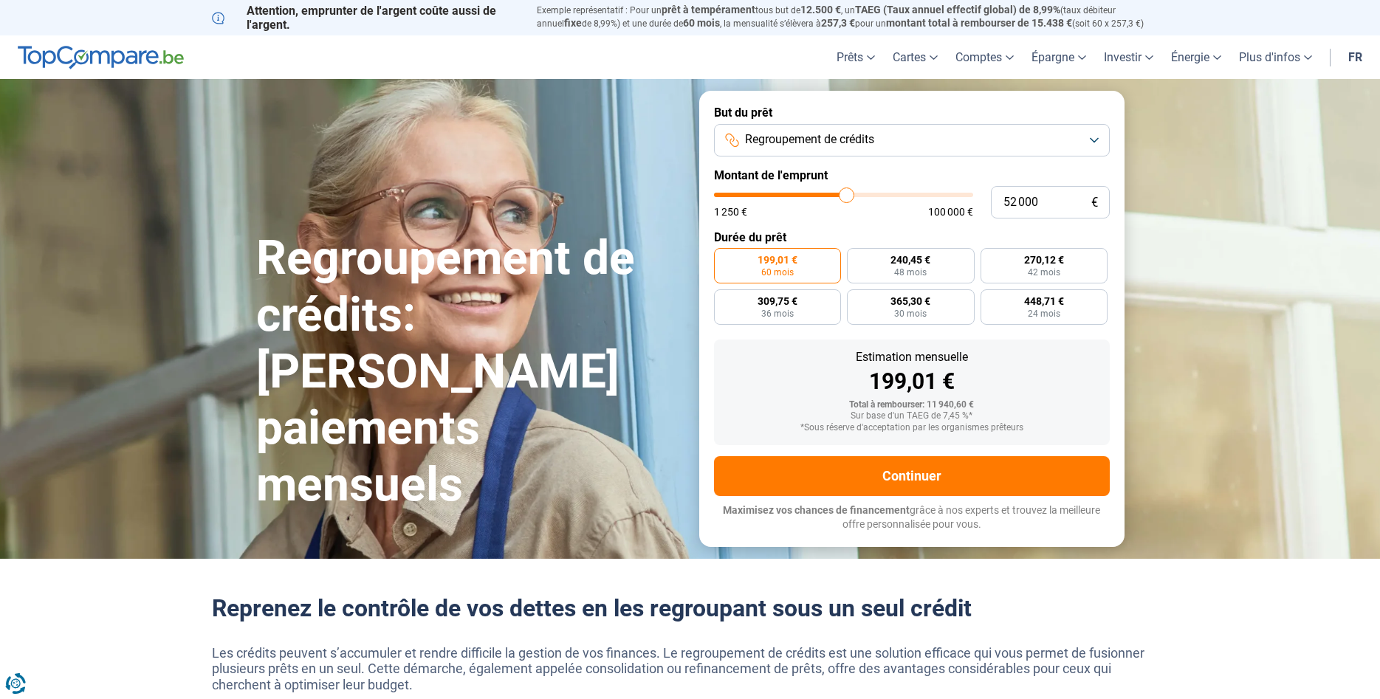
type input "52 500"
type input "52500"
type input "52 750"
type input "52750"
type input "53 000"
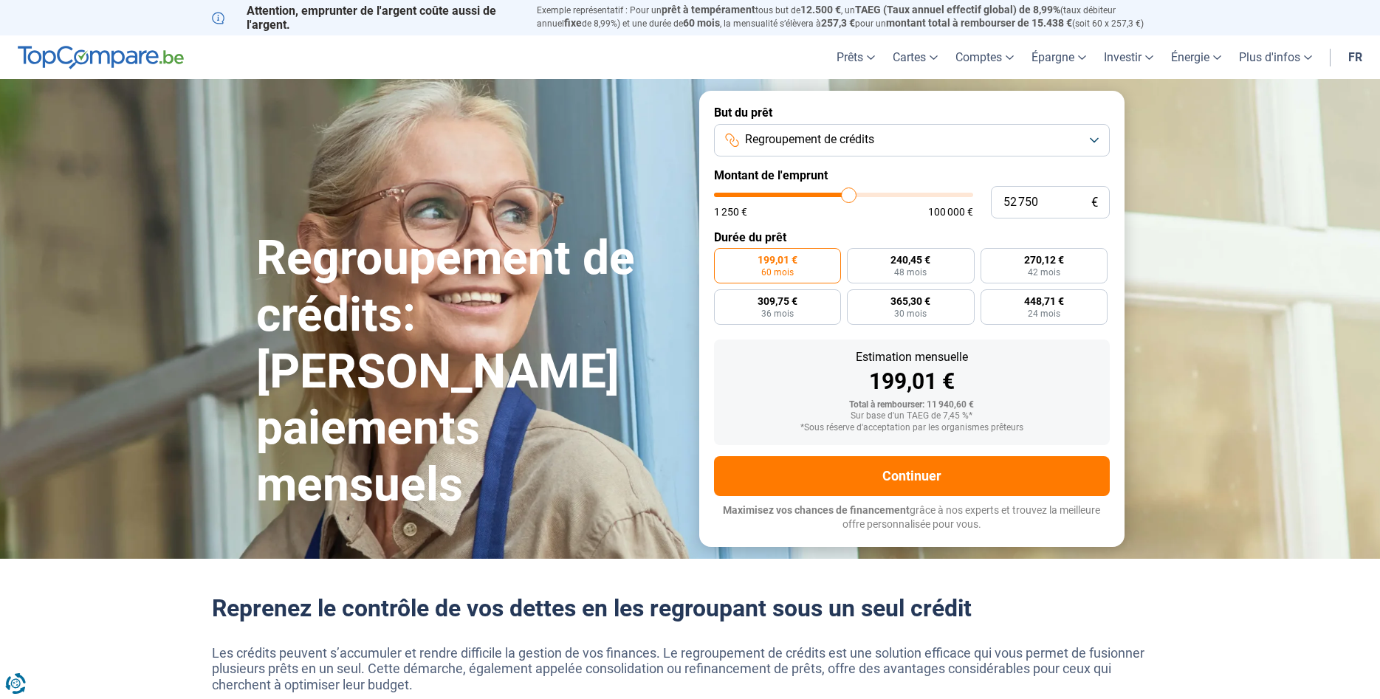
type input "53000"
type input "53 250"
type input "53250"
type input "53 500"
type input "53500"
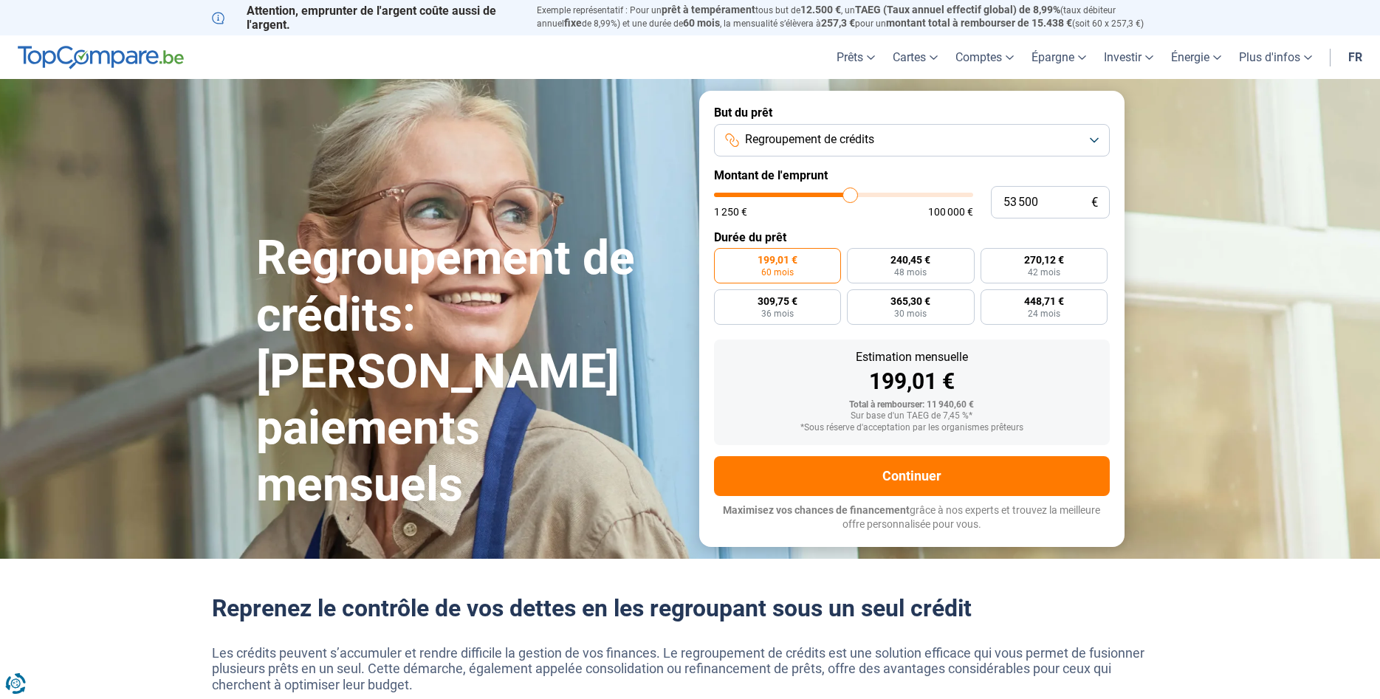
type input "54 000"
type input "54000"
type input "54 250"
type input "54250"
type input "54 500"
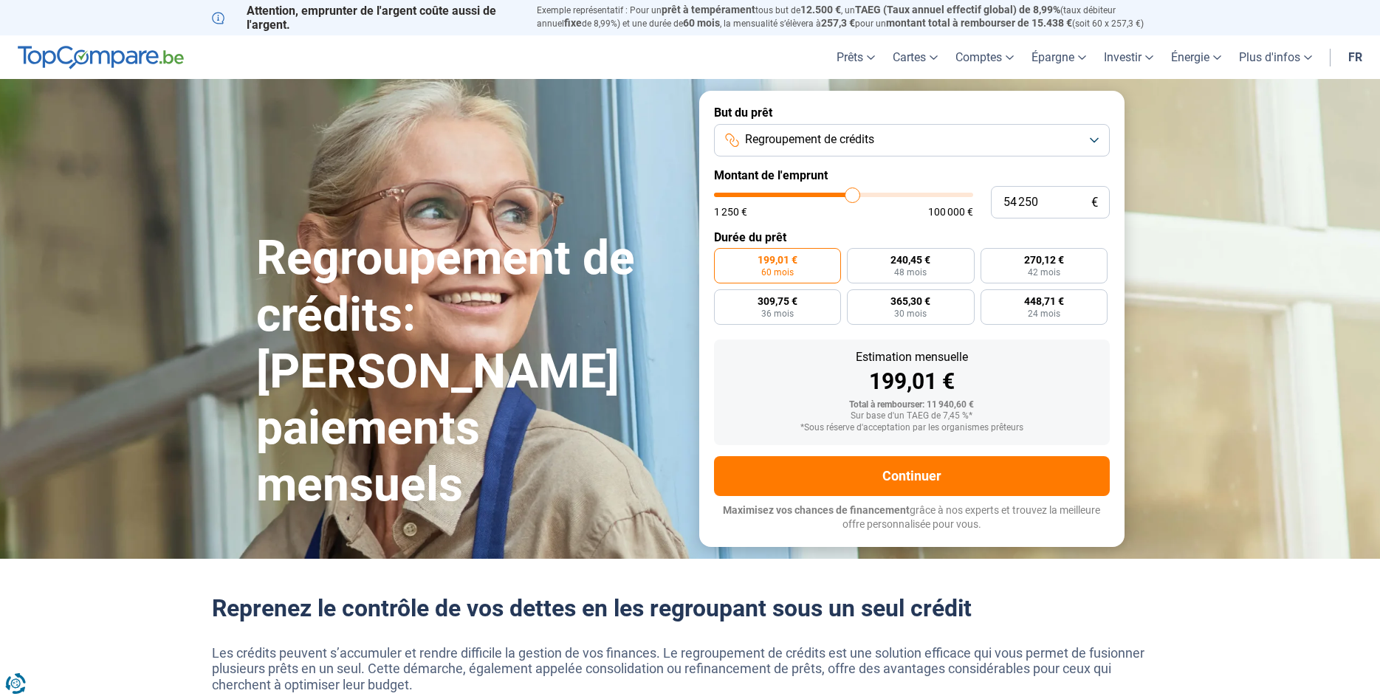
type input "54500"
type input "54 750"
type input "54750"
type input "55 000"
type input "55000"
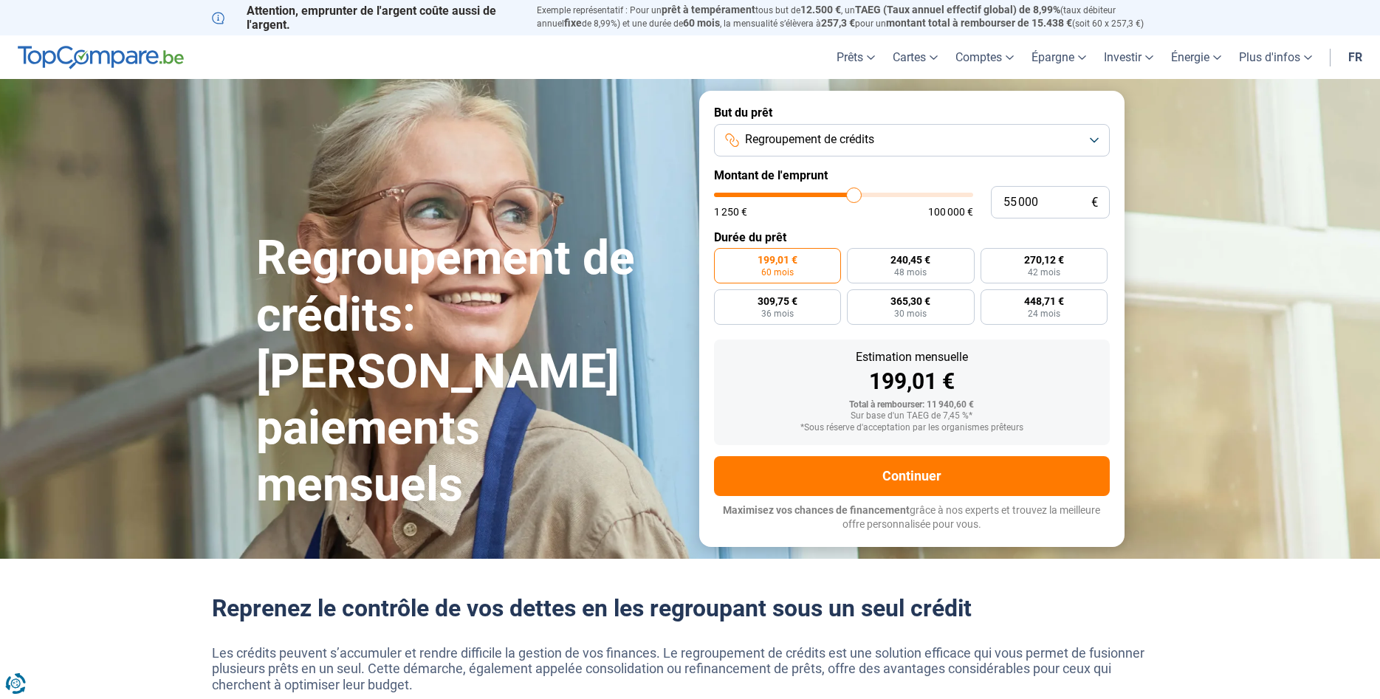
type input "55 750"
type input "55750"
type input "56 000"
type input "56000"
type input "56 250"
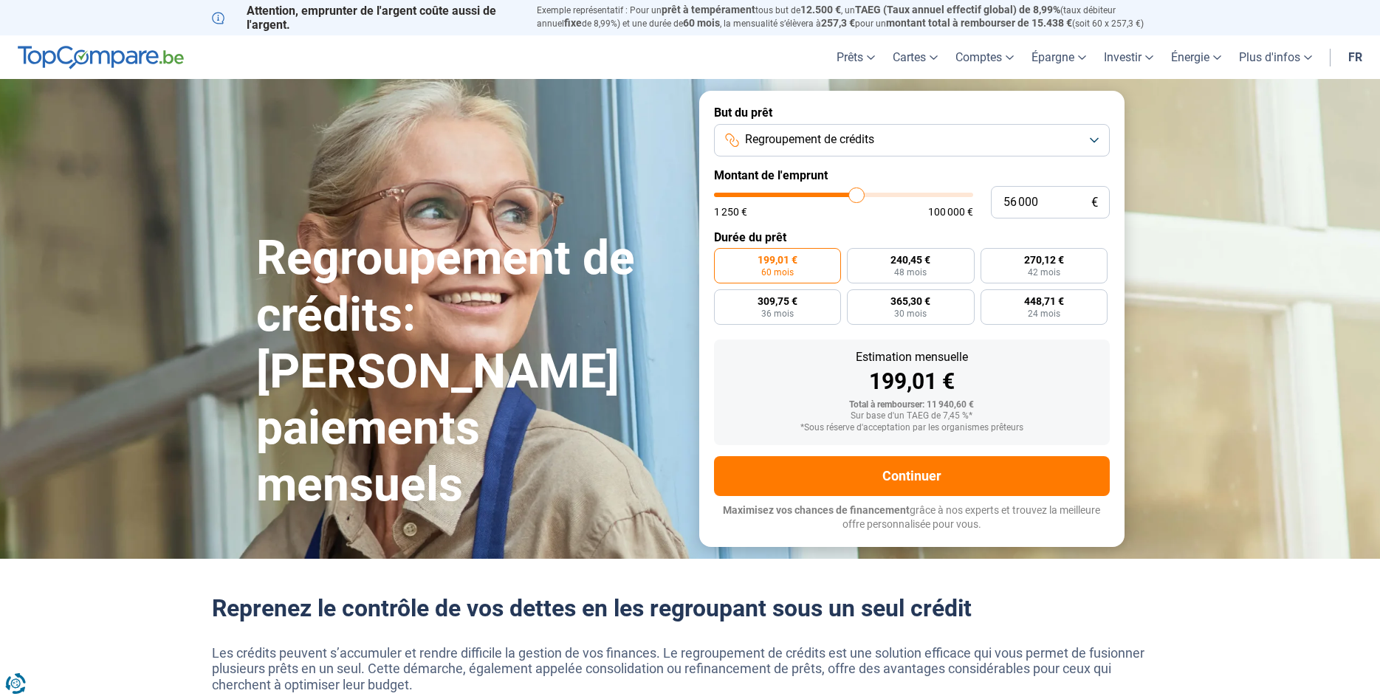
type input "56250"
type input "56 500"
type input "56500"
type input "57 000"
type input "57000"
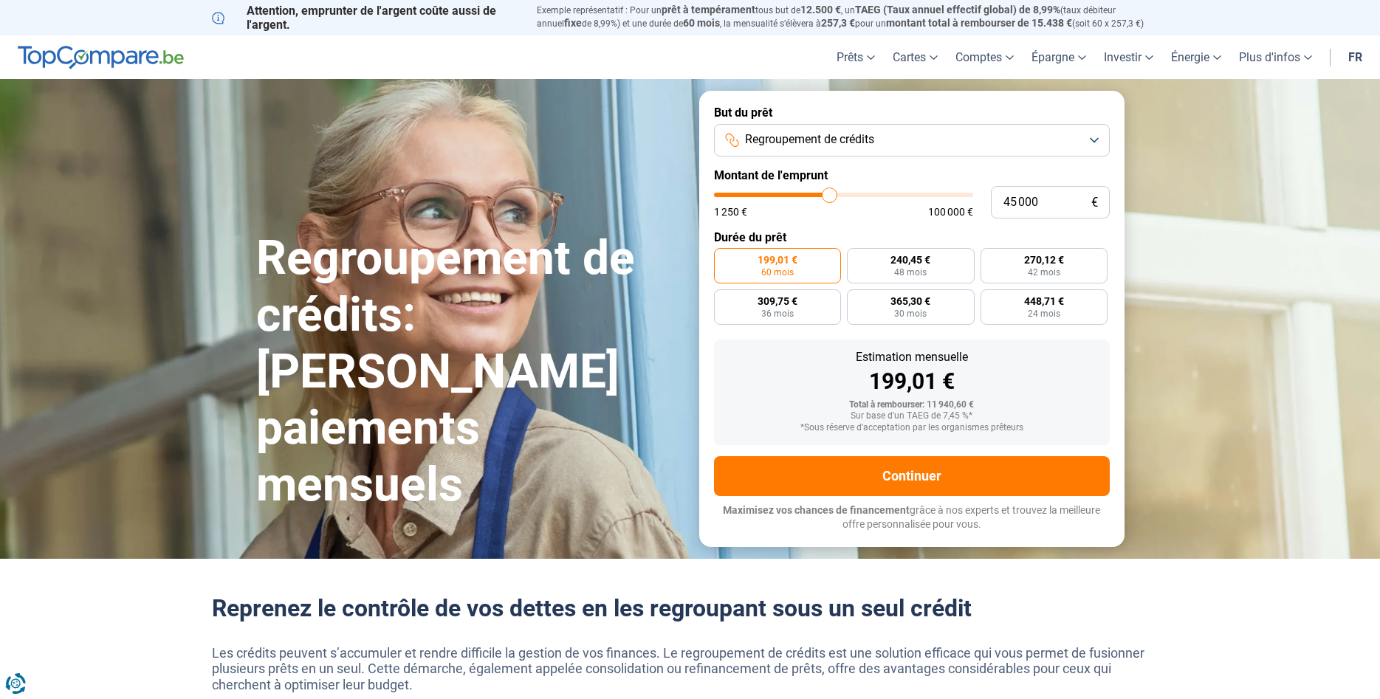
drag, startPoint x: 745, startPoint y: 196, endPoint x: 829, endPoint y: 203, distance: 84.4
click at [829, 197] on input "range" at bounding box center [843, 195] width 259 height 4
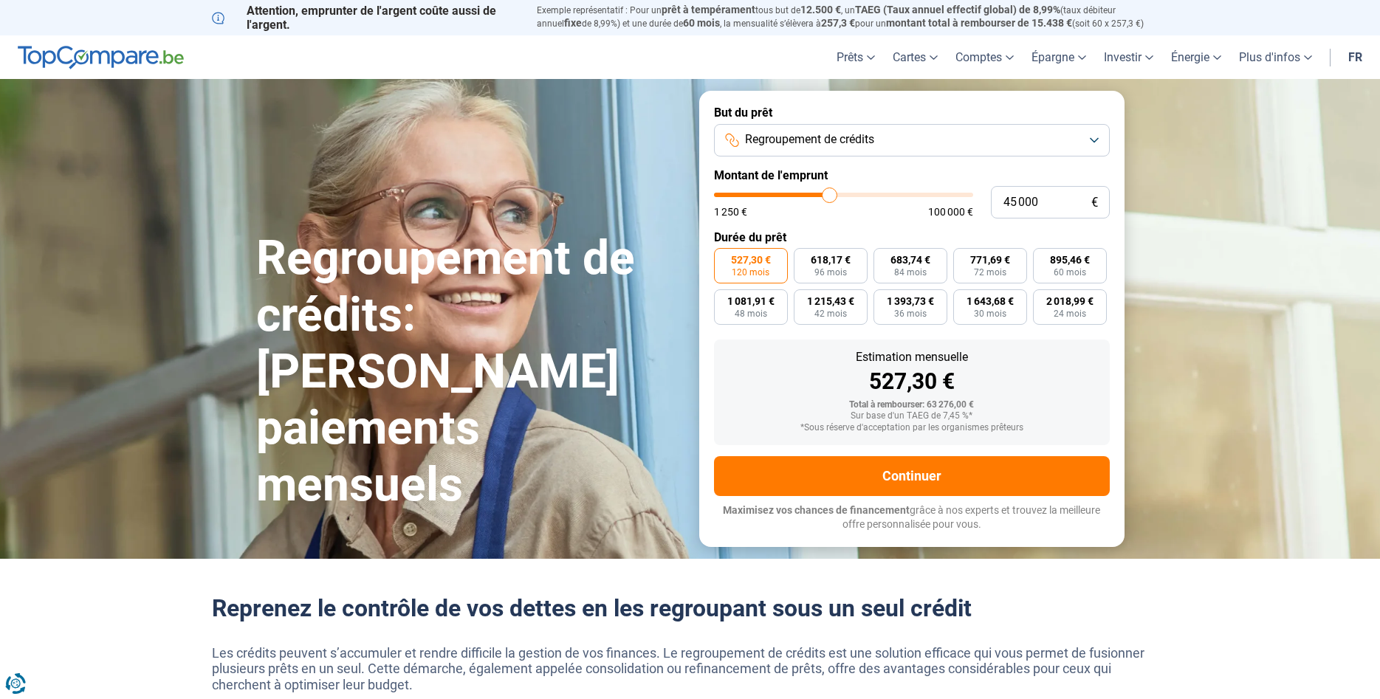
click at [774, 264] on label "527,30 € 120 mois" at bounding box center [751, 265] width 74 height 35
click at [723, 258] on input "527,30 € 120 mois" at bounding box center [719, 253] width 10 height 10
drag, startPoint x: 827, startPoint y: 198, endPoint x: 782, endPoint y: 199, distance: 45.1
click at [782, 197] on input "range" at bounding box center [843, 195] width 259 height 4
